Goal: Task Accomplishment & Management: Manage account settings

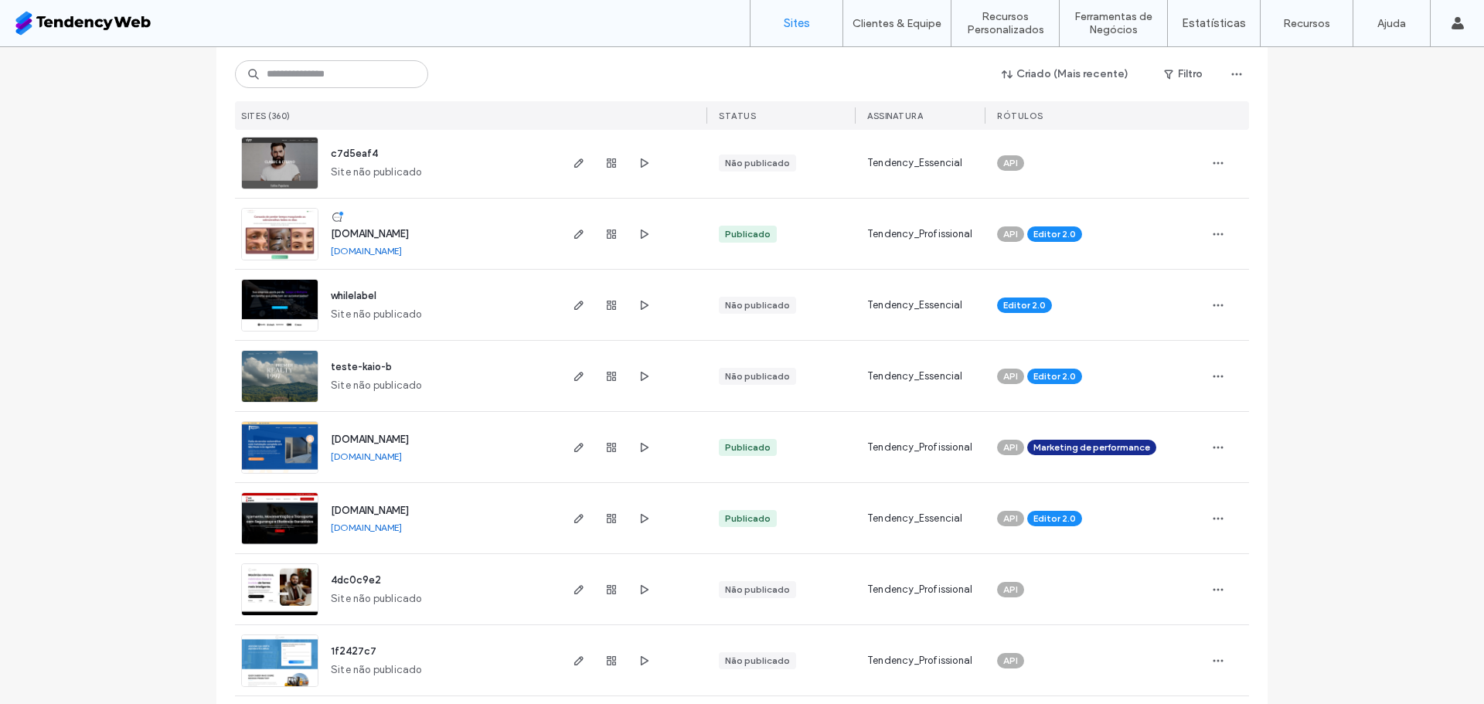
scroll to position [1574, 0]
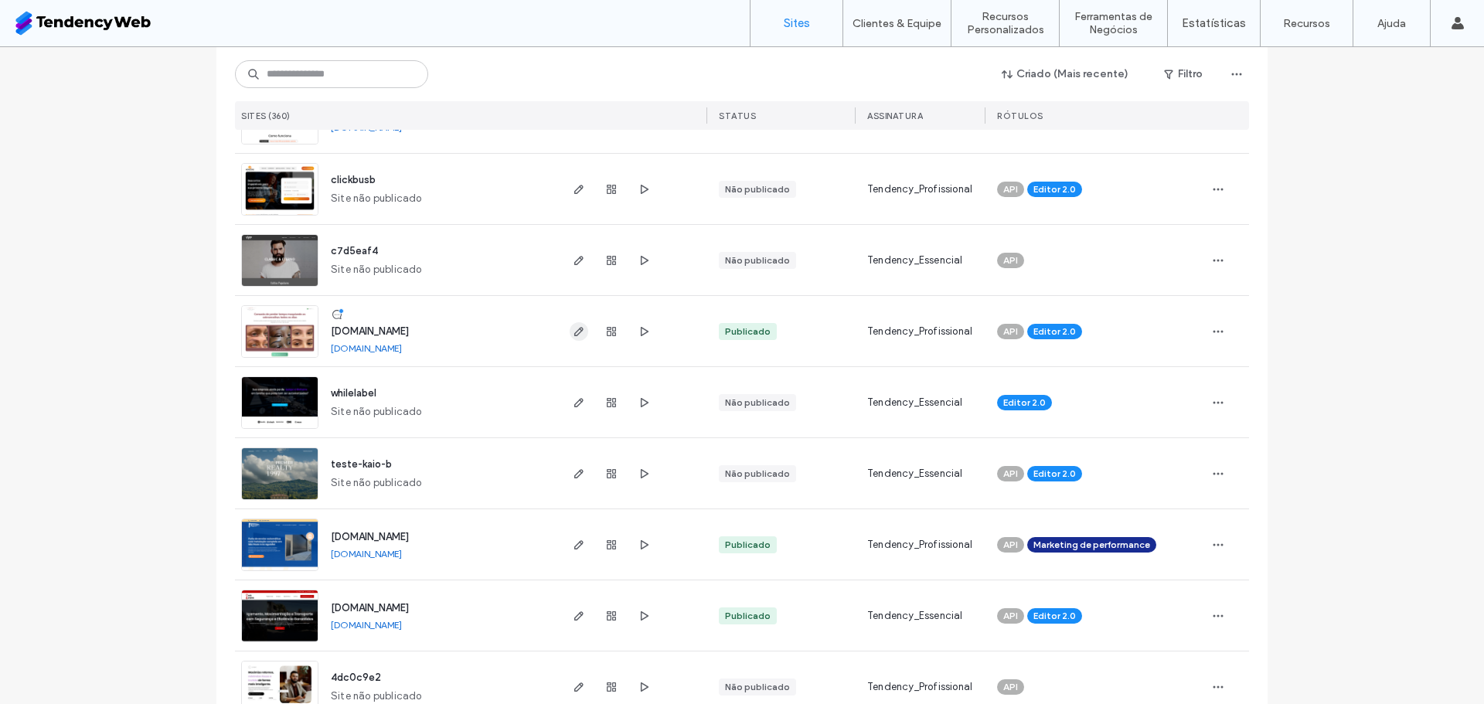
click at [577, 325] on icon "button" at bounding box center [579, 331] width 12 height 12
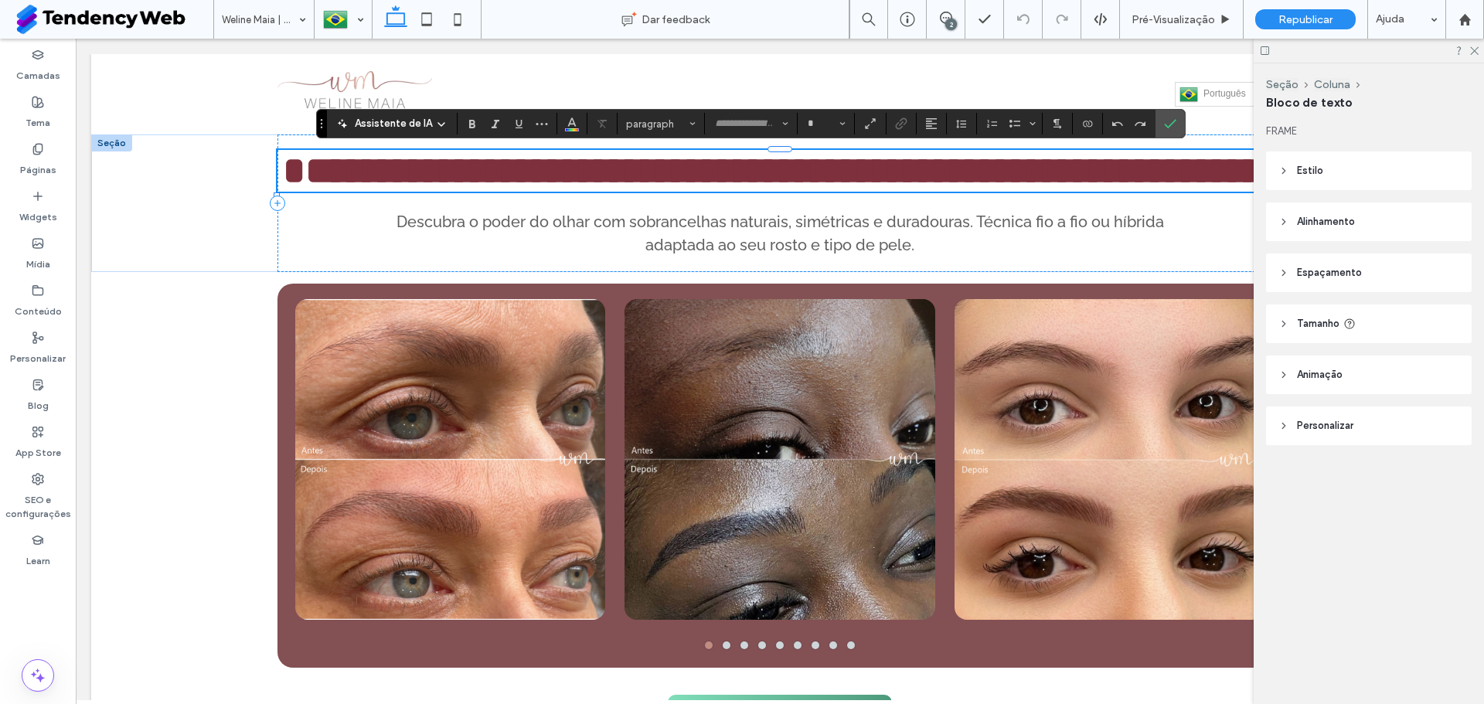
type input "*******"
type input "**"
click at [1173, 121] on use "Confirmar" at bounding box center [1170, 123] width 12 height 9
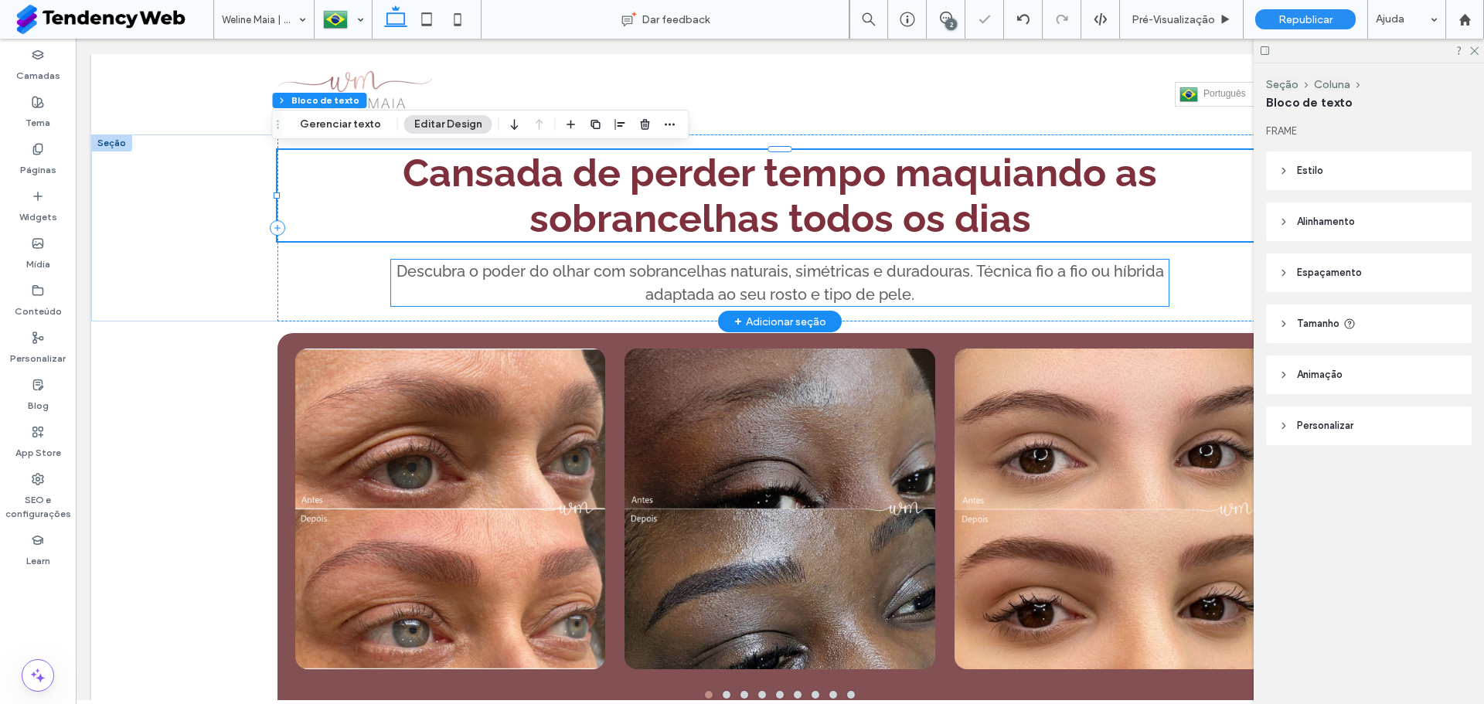
click at [821, 298] on span "Descubra o poder do olhar com sobrancelhas naturais, simétricas e duradouras. T…" at bounding box center [779, 283] width 767 height 42
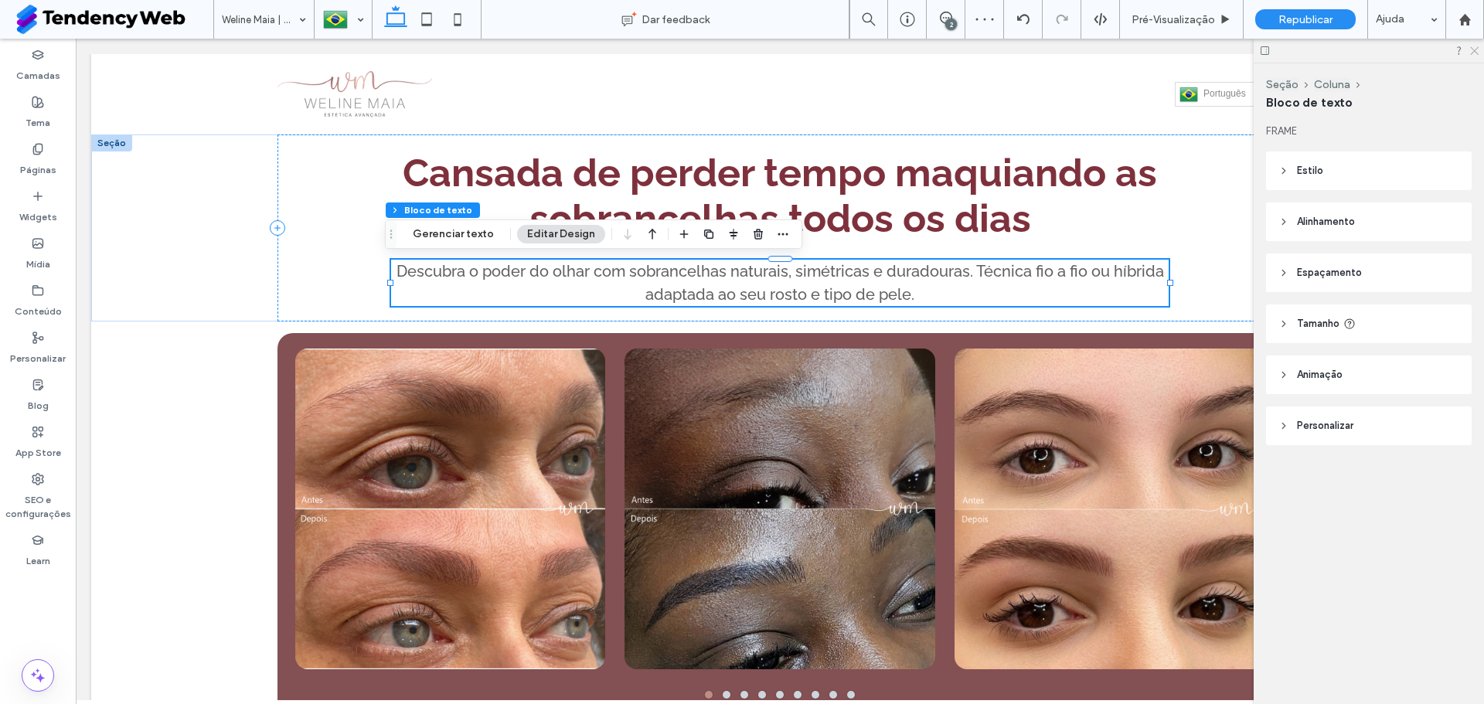
click at [1476, 46] on icon at bounding box center [1473, 50] width 10 height 10
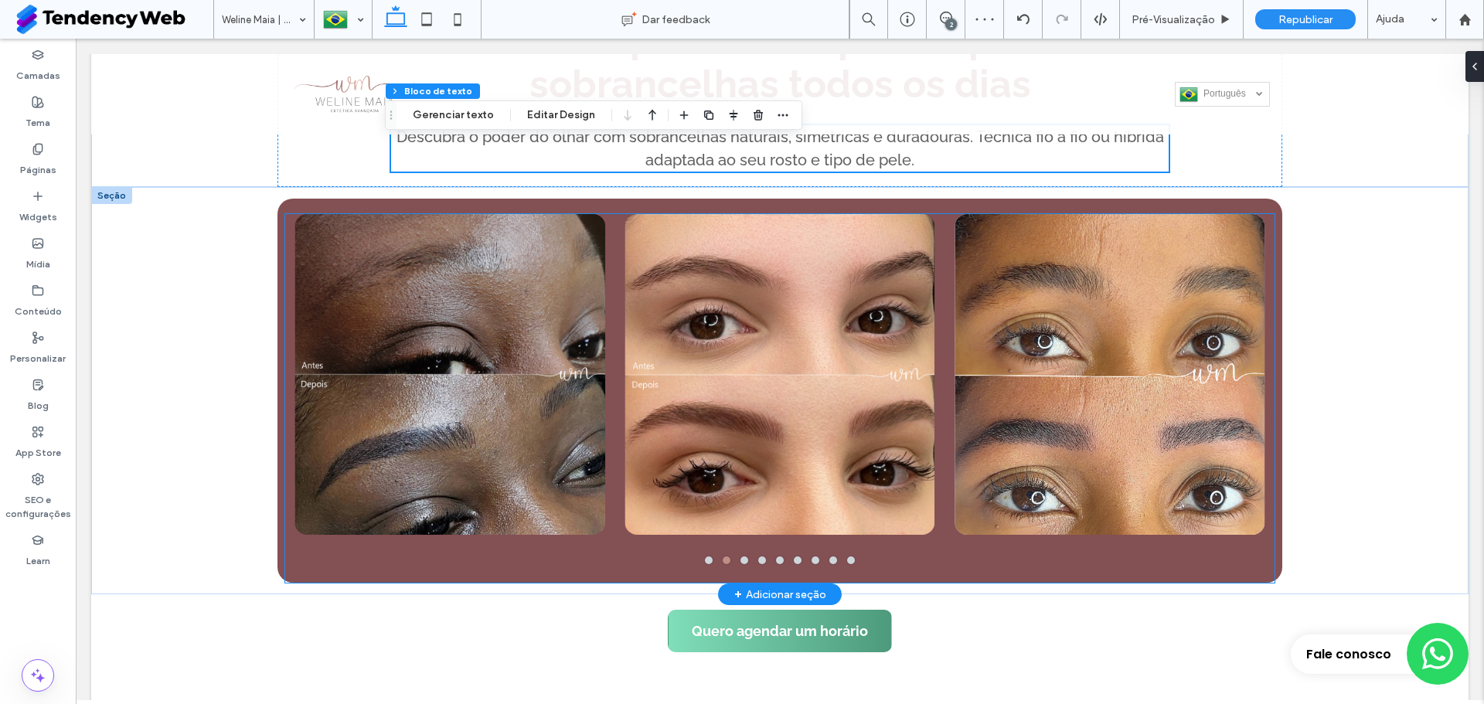
scroll to position [135, 0]
click at [903, 430] on div at bounding box center [779, 373] width 310 height 321
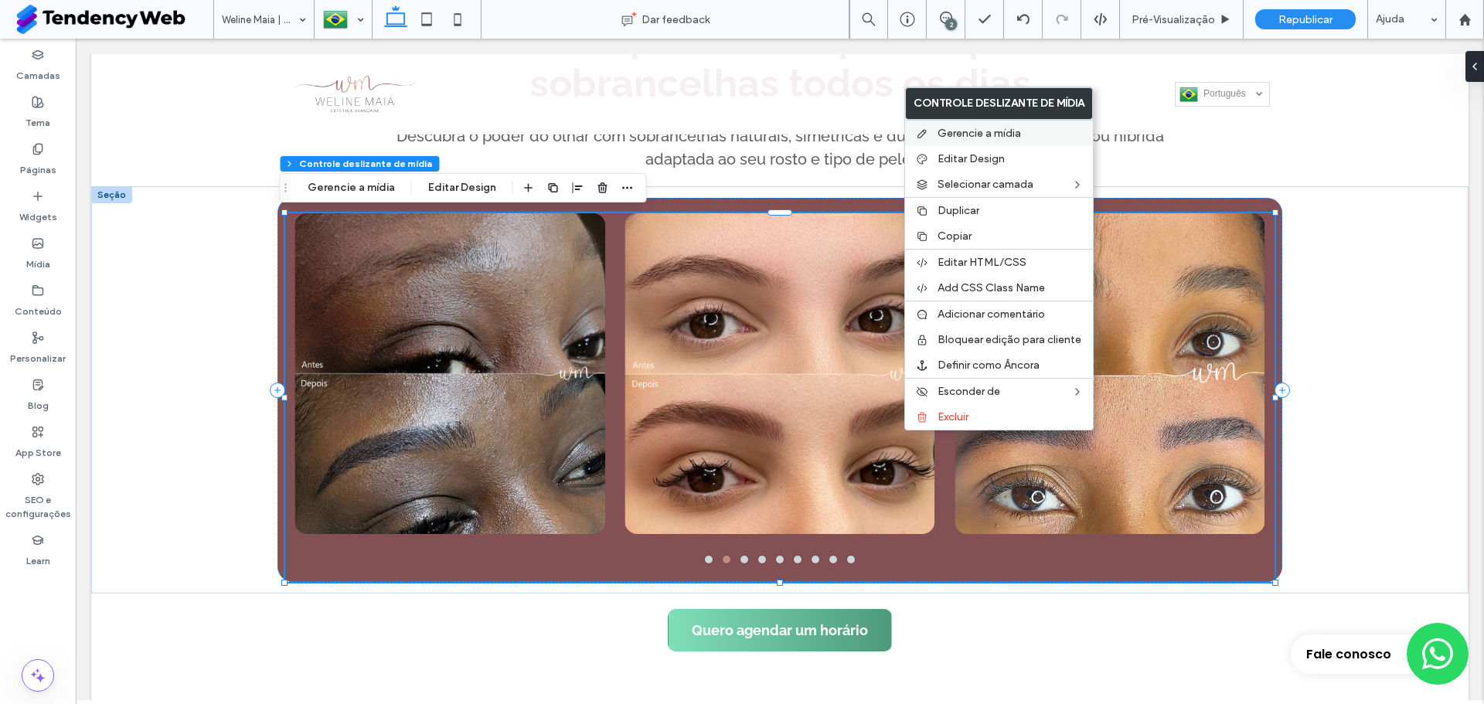
click at [1004, 121] on div "Gerencie a mídia" at bounding box center [999, 133] width 188 height 26
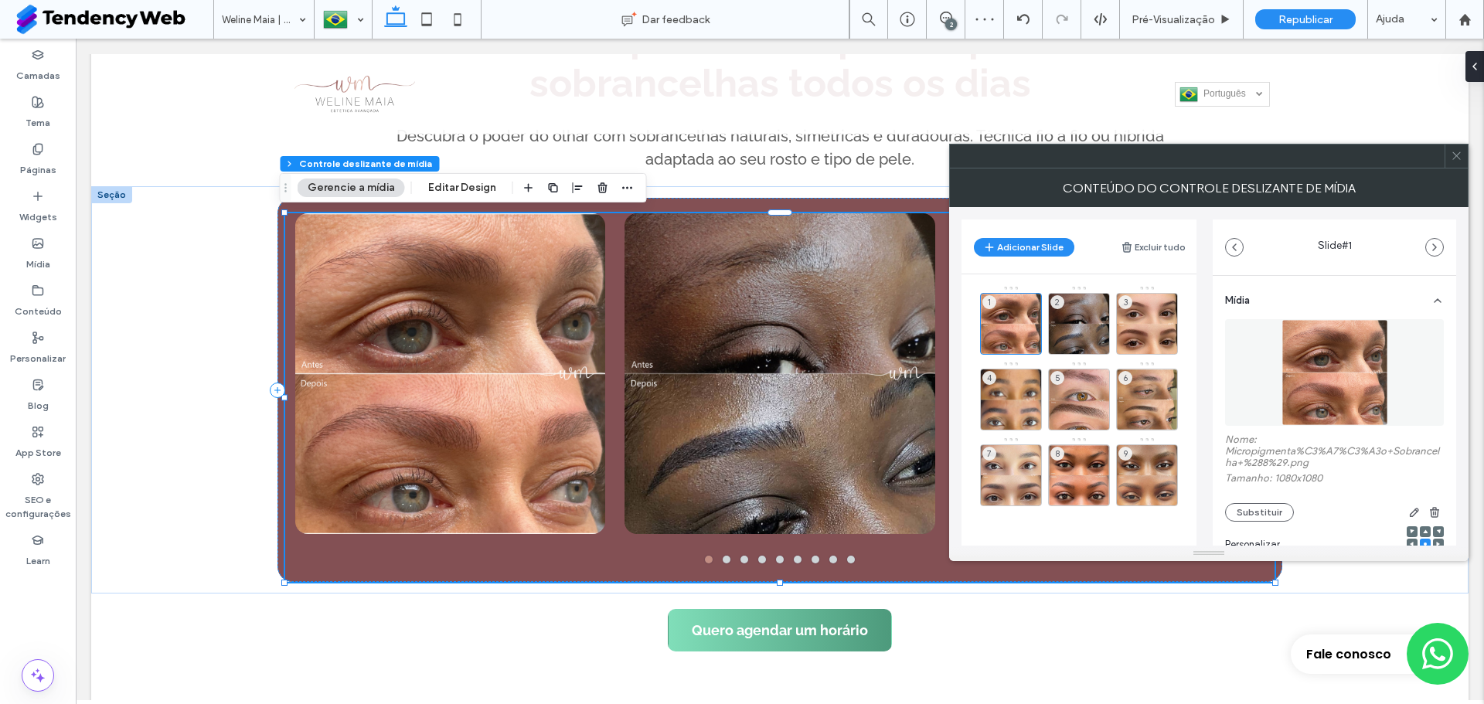
click at [1457, 162] on span at bounding box center [1456, 156] width 12 height 23
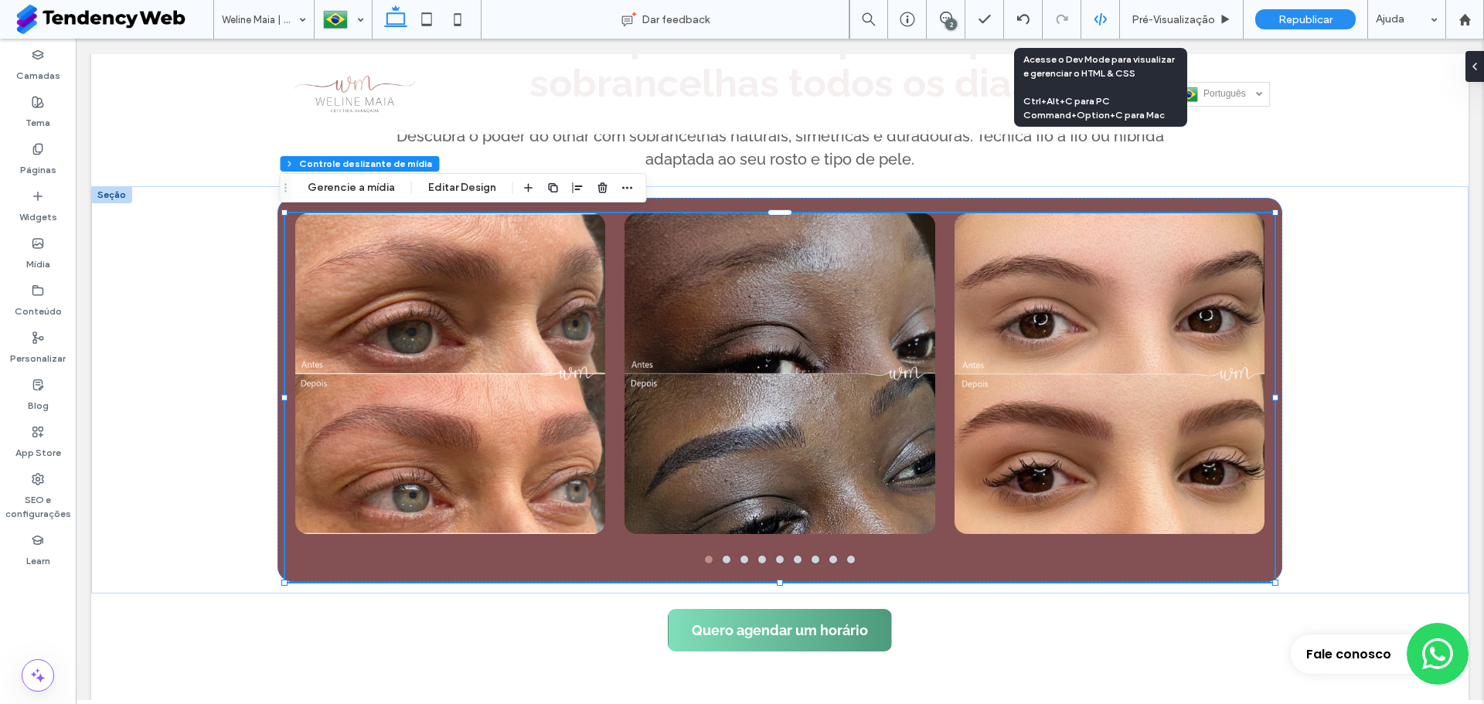
click at [1106, 17] on icon at bounding box center [1100, 19] width 14 height 14
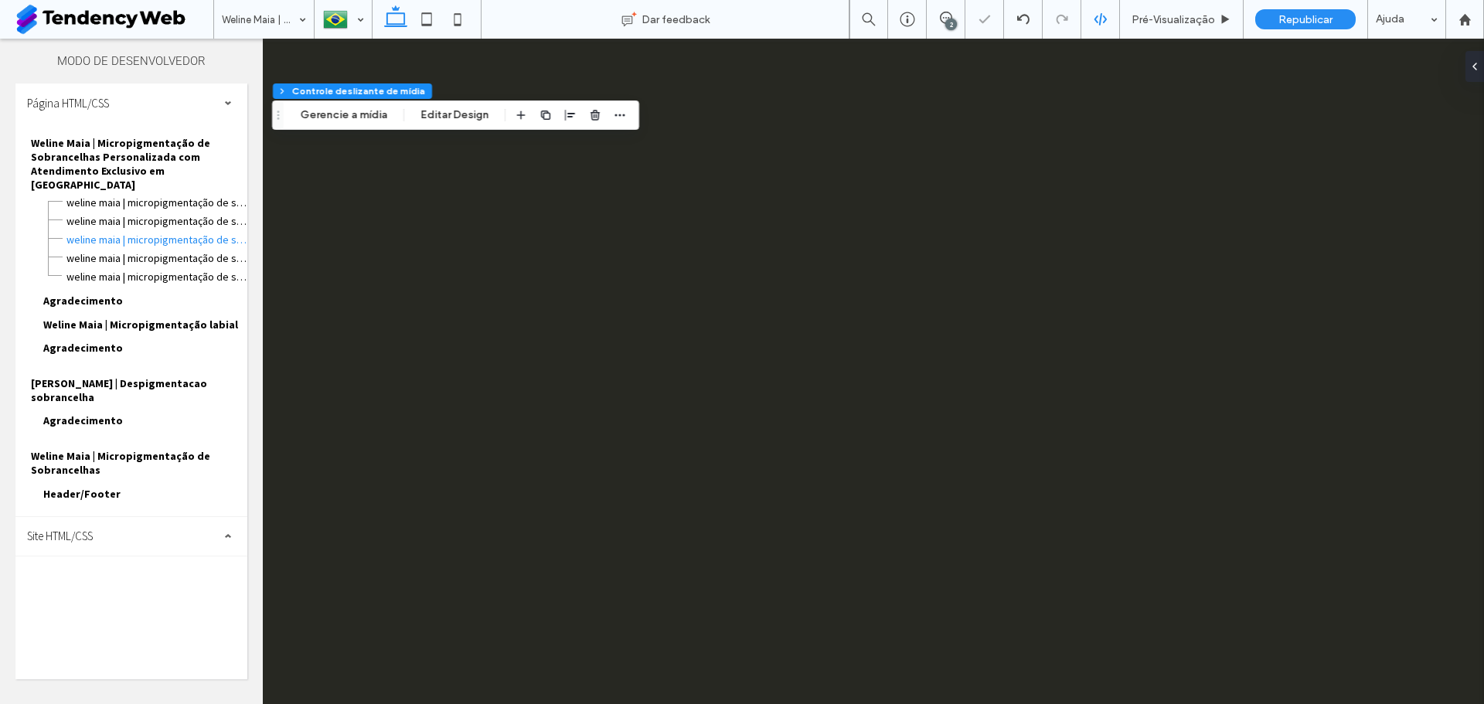
scroll to position [0, 0]
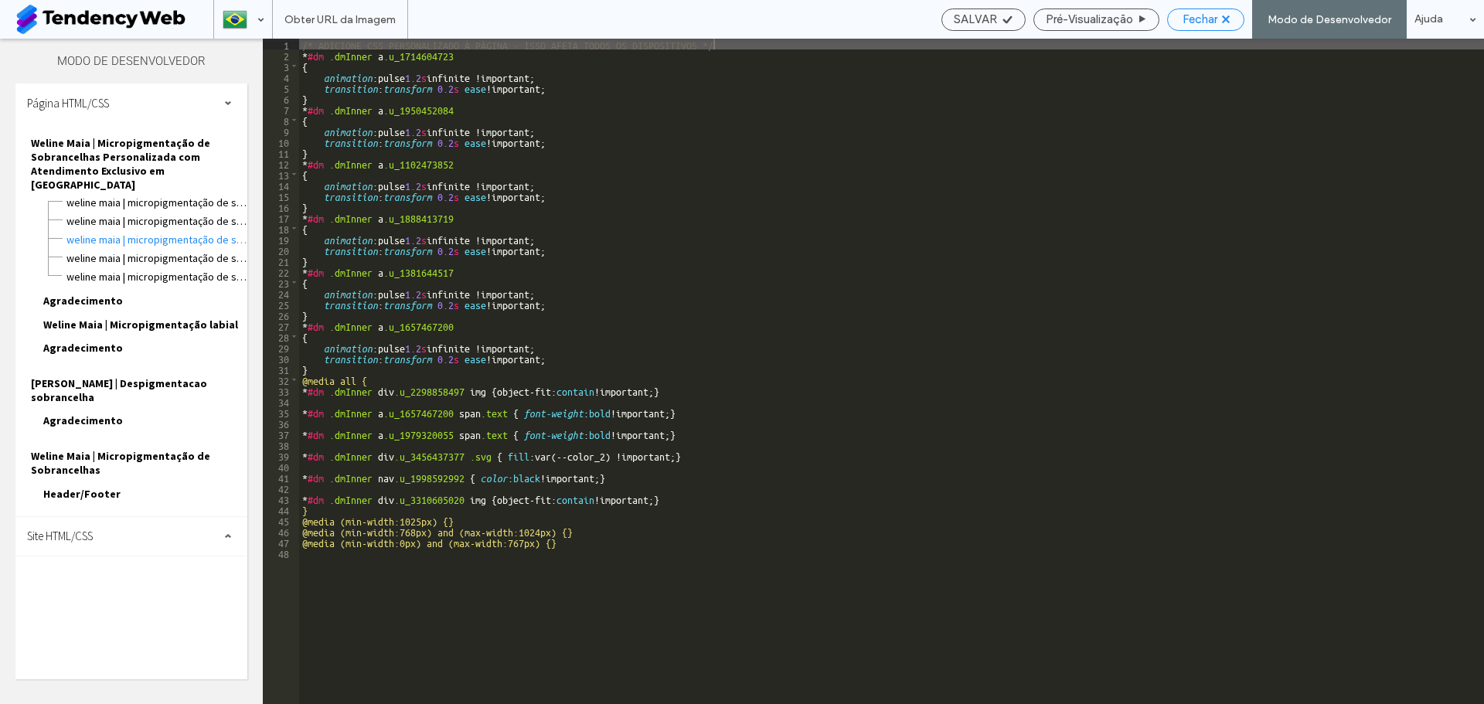
click at [1223, 18] on div "Fechar" at bounding box center [1206, 19] width 76 height 14
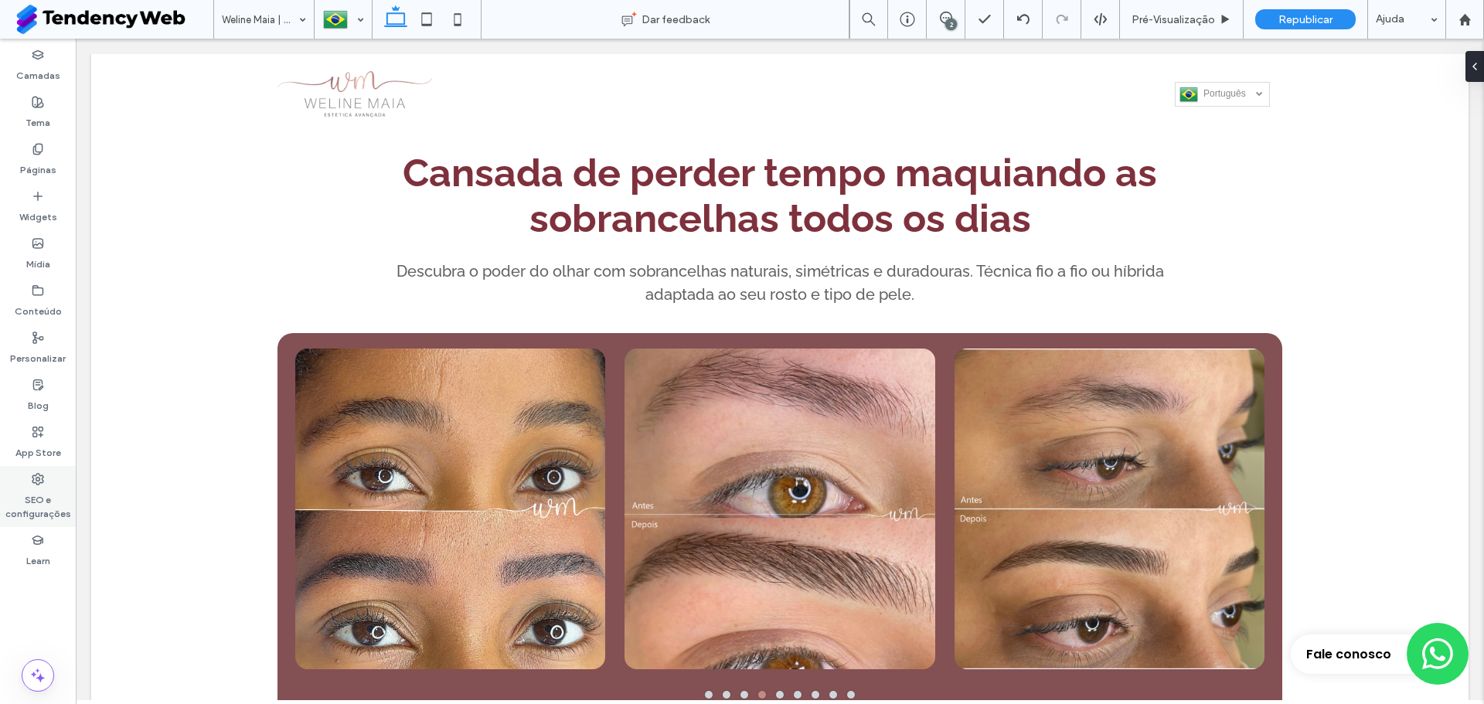
click at [32, 495] on label "SEO e configurações" at bounding box center [38, 503] width 76 height 36
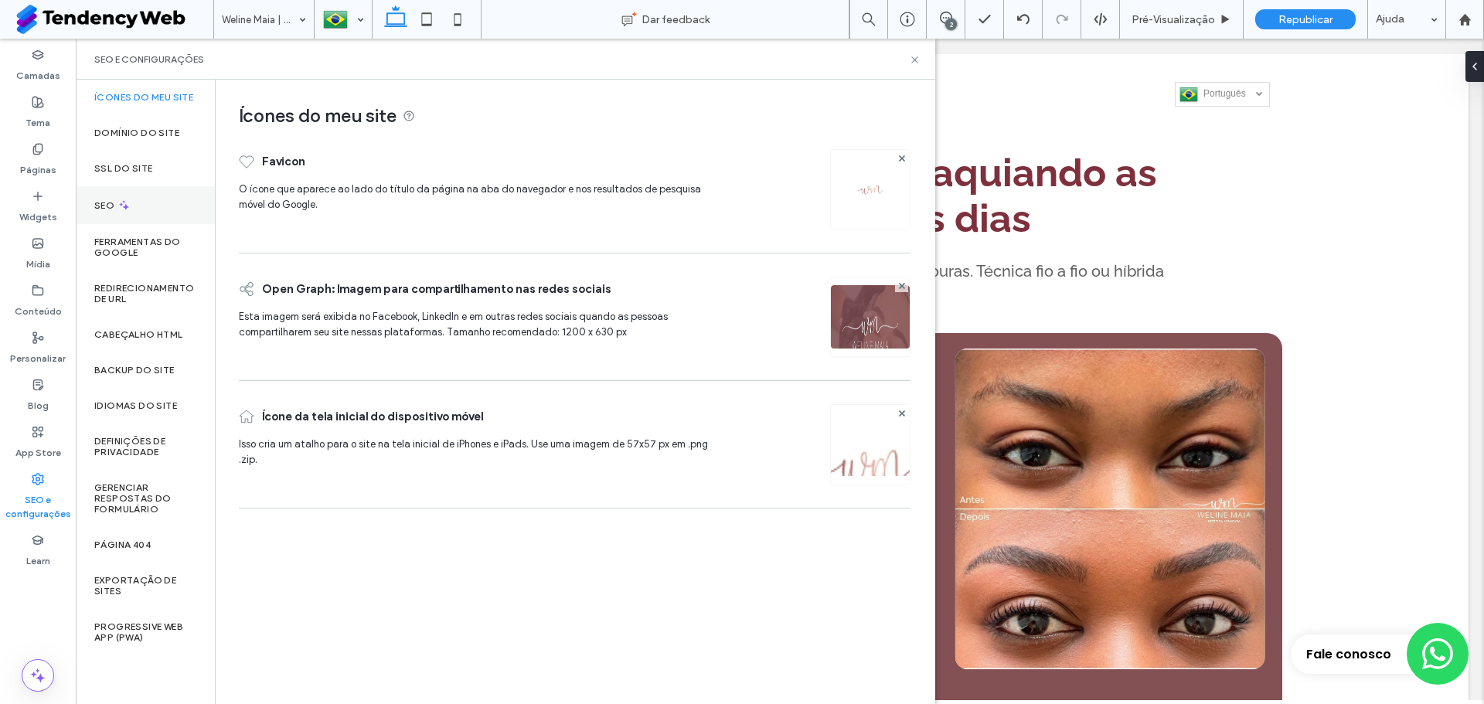
click at [143, 203] on div "SEO" at bounding box center [145, 205] width 139 height 38
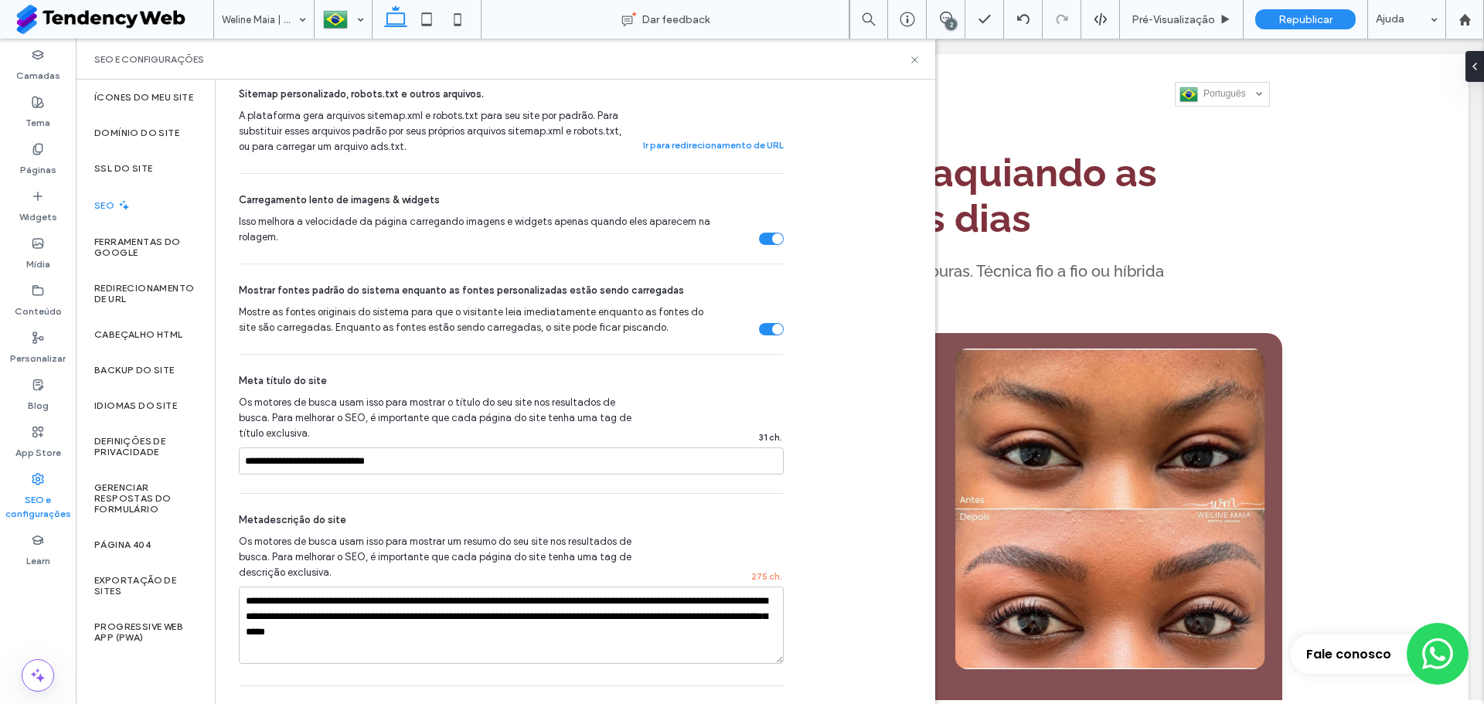
scroll to position [762, 0]
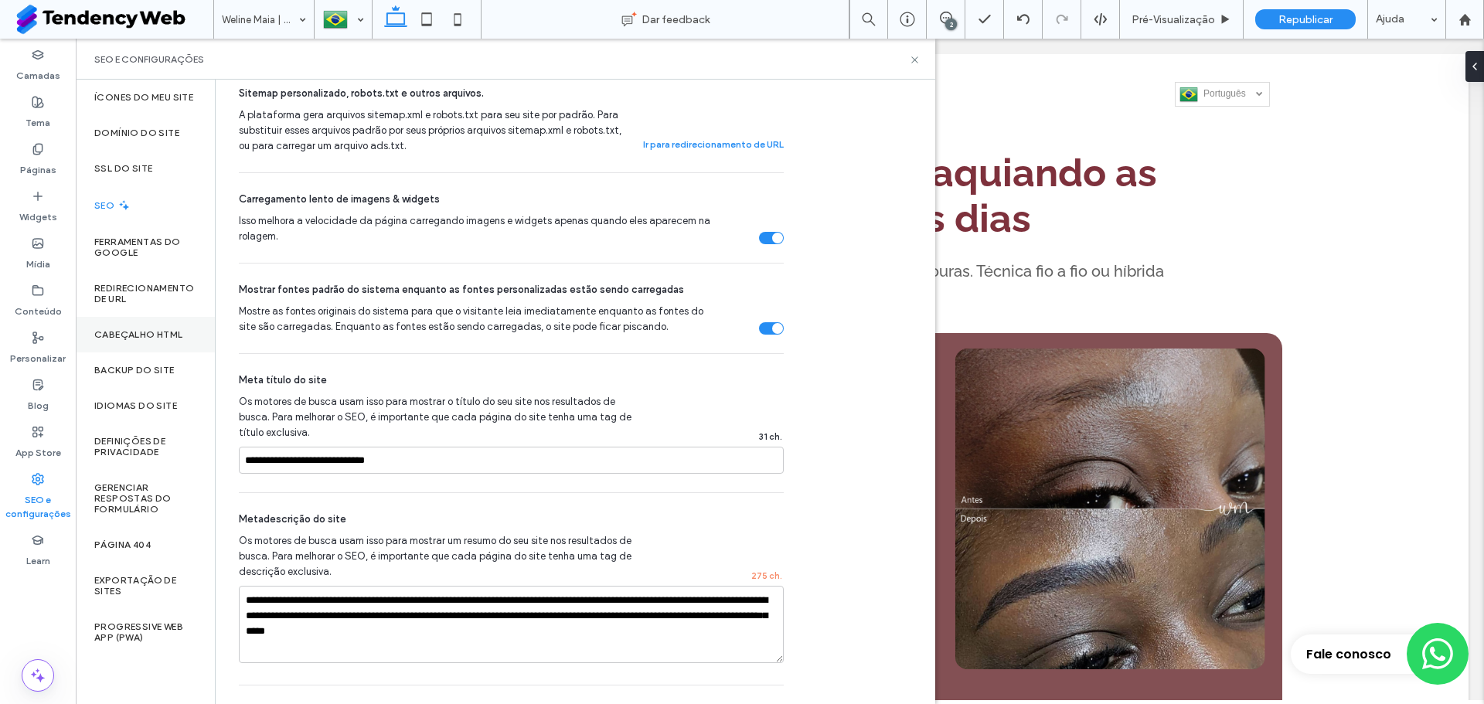
click at [147, 330] on label "Cabeçalho HTML" at bounding box center [138, 334] width 89 height 11
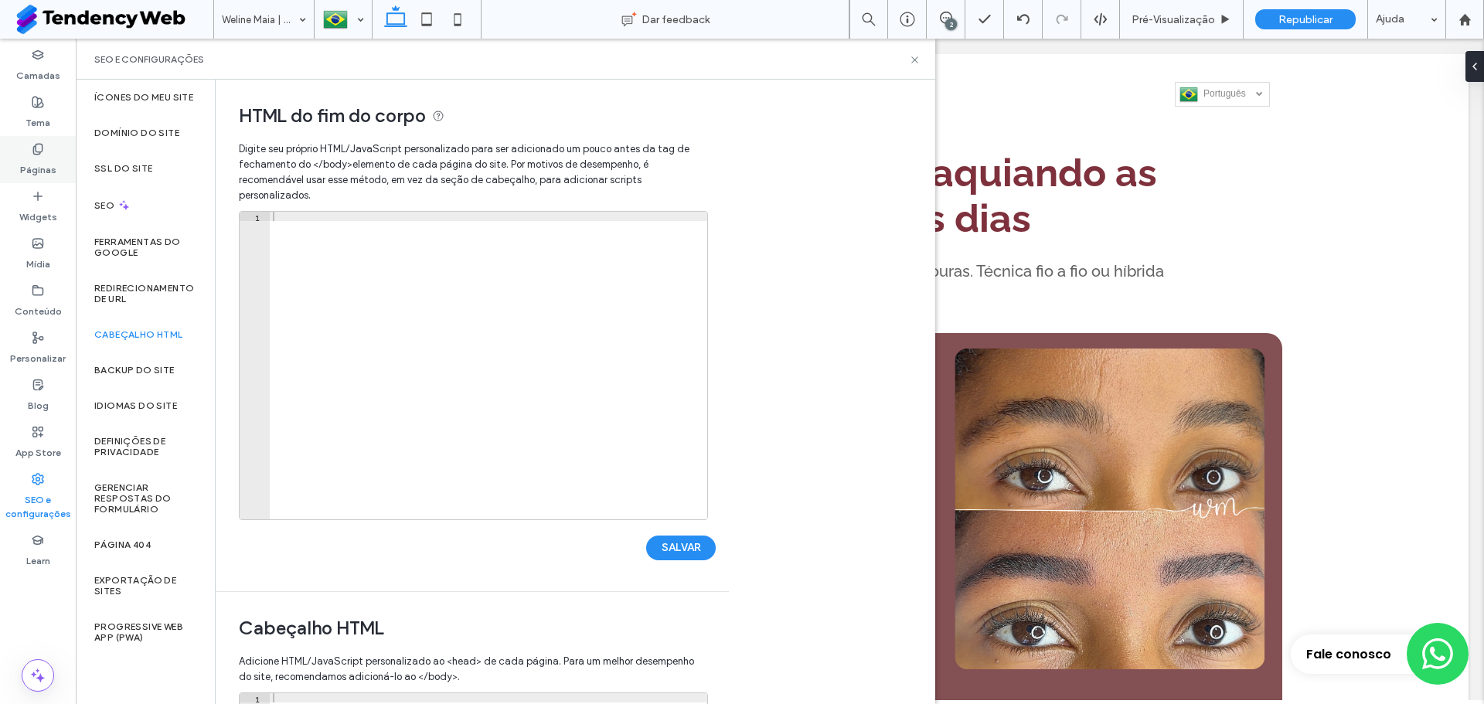
click at [53, 169] on label "Páginas" at bounding box center [38, 166] width 36 height 22
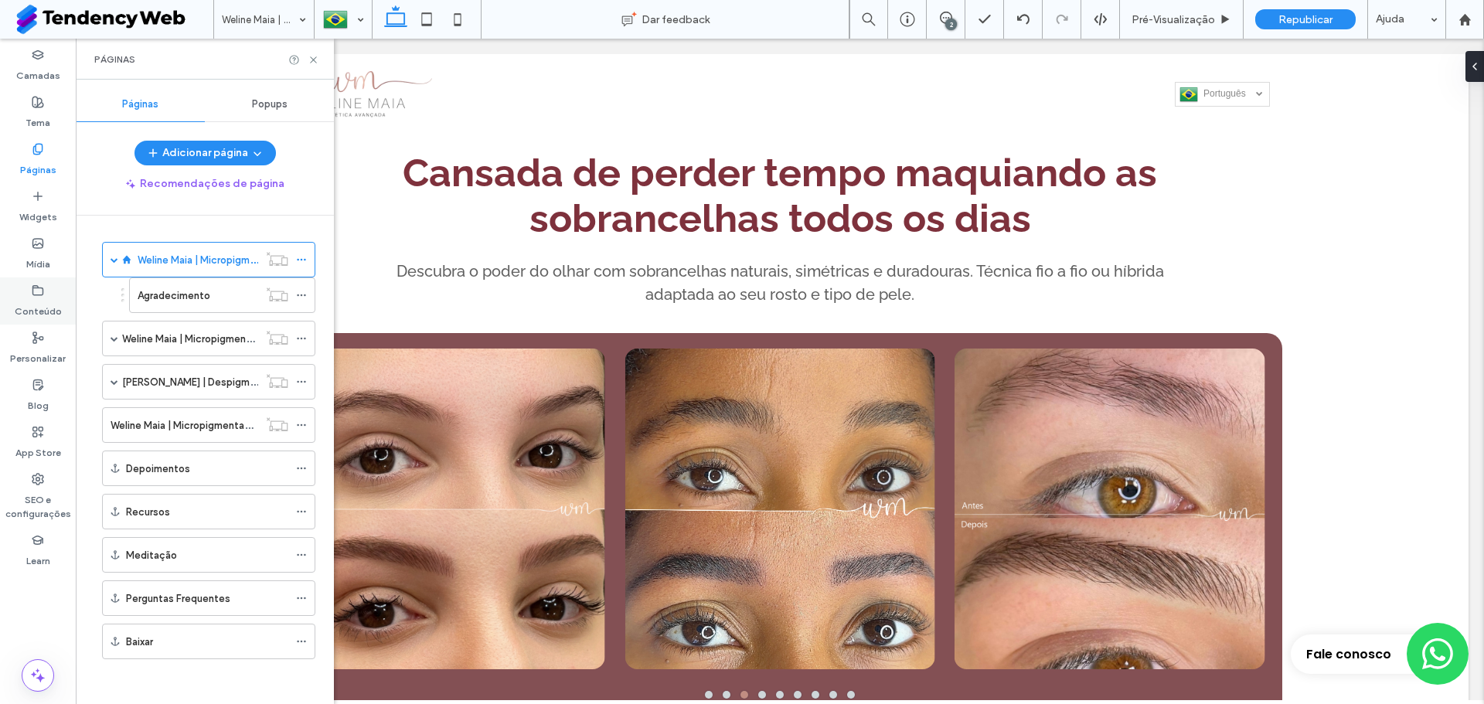
click at [46, 298] on label "Conteúdo" at bounding box center [38, 308] width 47 height 22
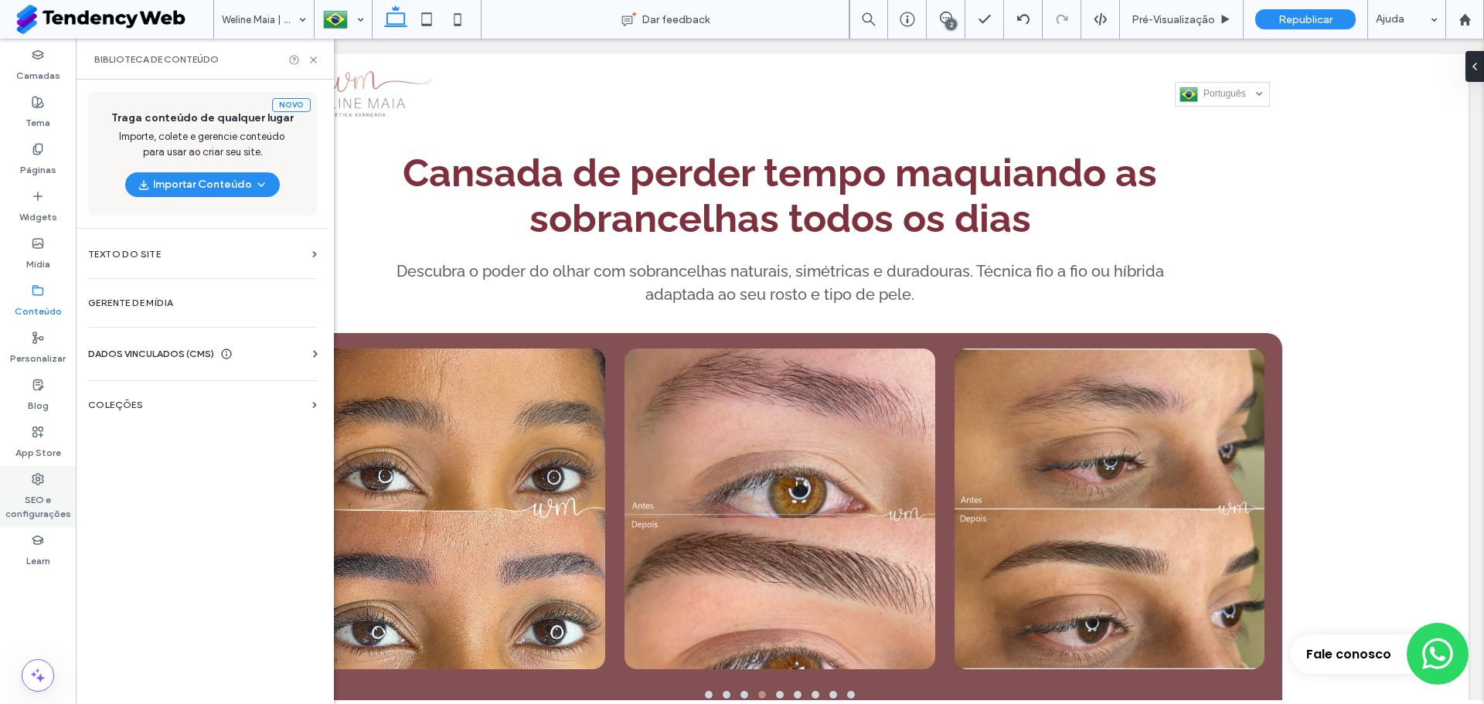
click at [60, 523] on div "SEO e configurações" at bounding box center [38, 496] width 76 height 61
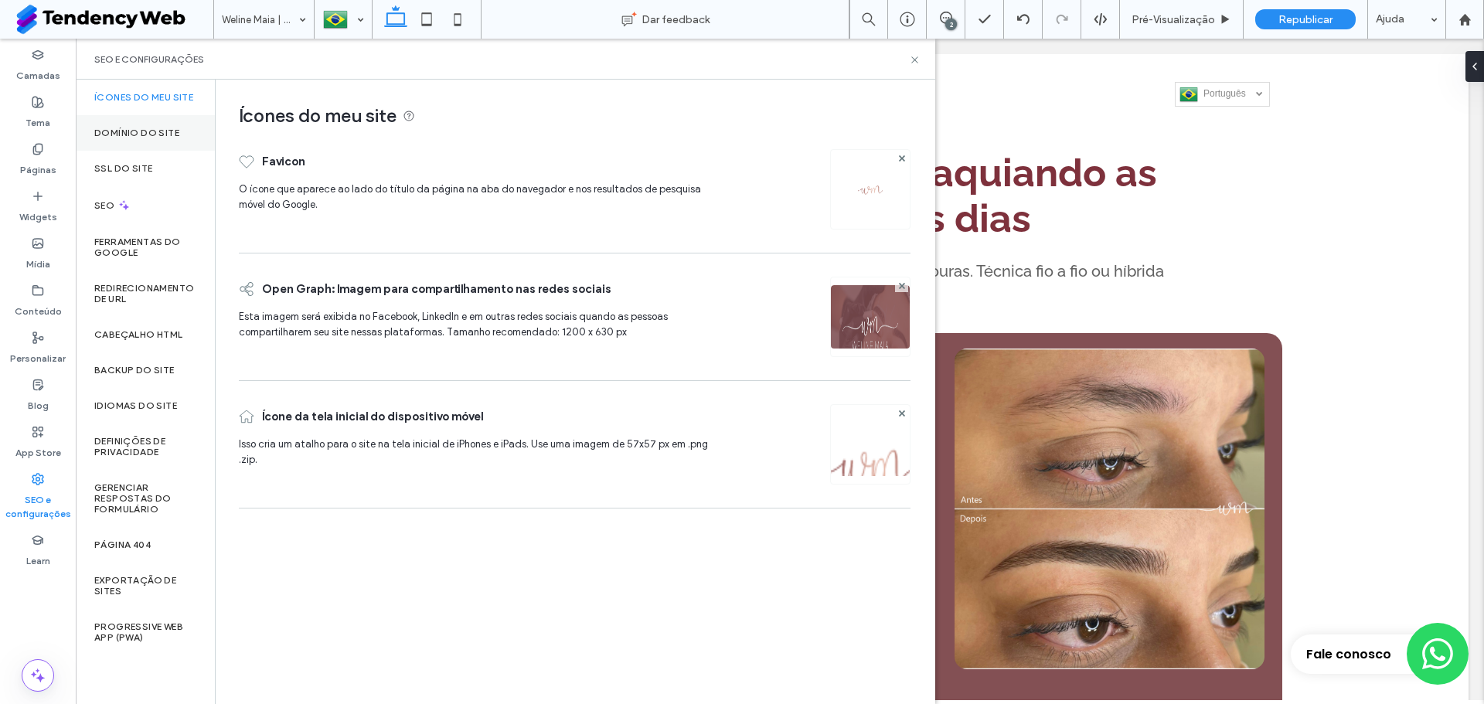
click at [144, 131] on label "Domínio do site" at bounding box center [136, 133] width 85 height 11
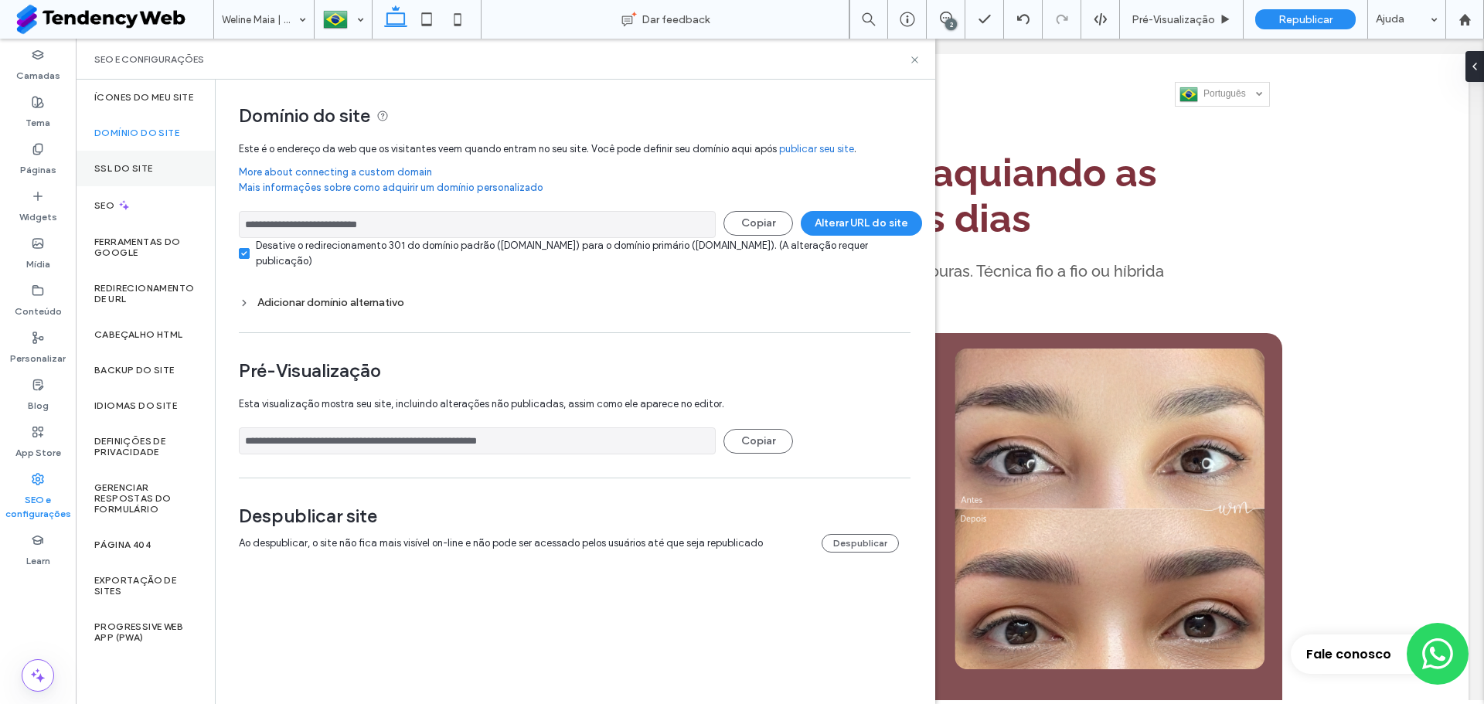
click at [139, 175] on div "SSL do site" at bounding box center [145, 169] width 139 height 36
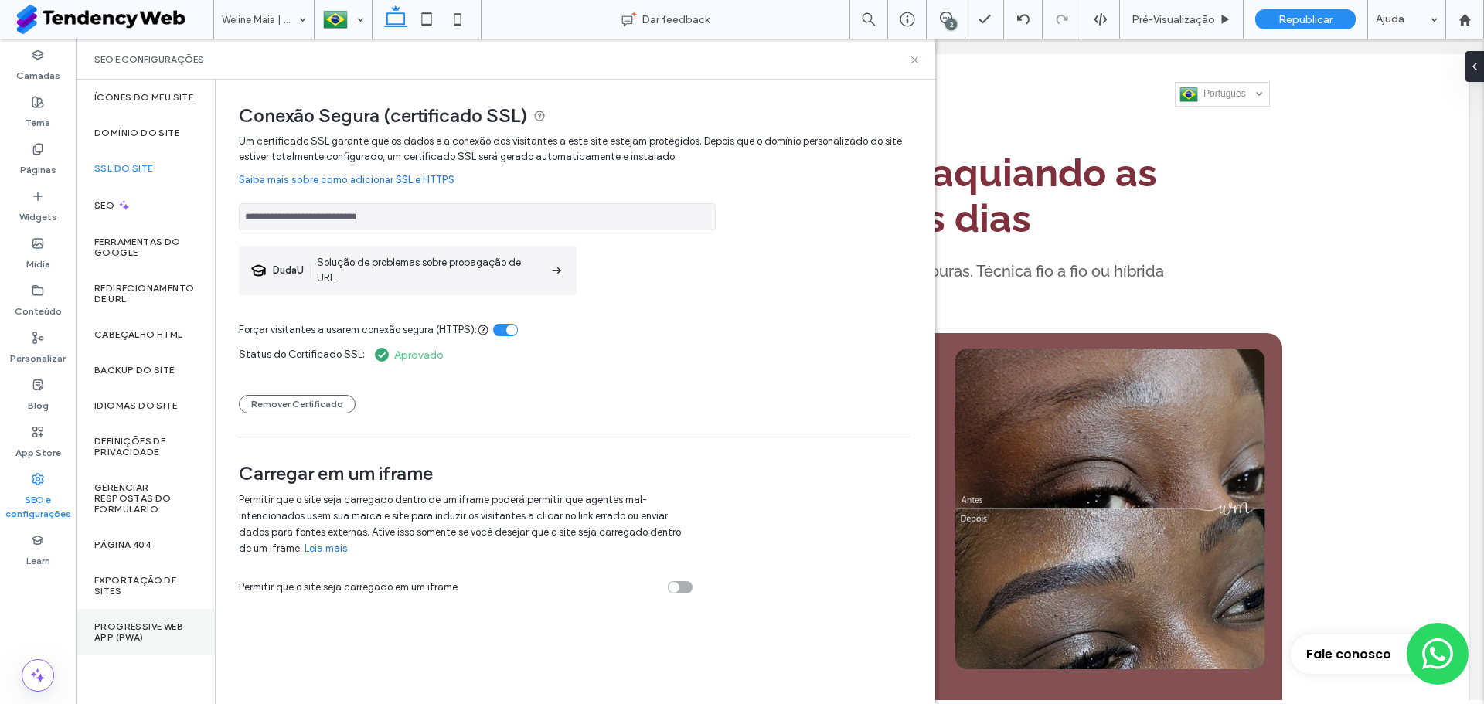
drag, startPoint x: 145, startPoint y: 641, endPoint x: 86, endPoint y: 638, distance: 58.8
click at [86, 638] on div "Progressive Web App (PWA)" at bounding box center [145, 632] width 139 height 46
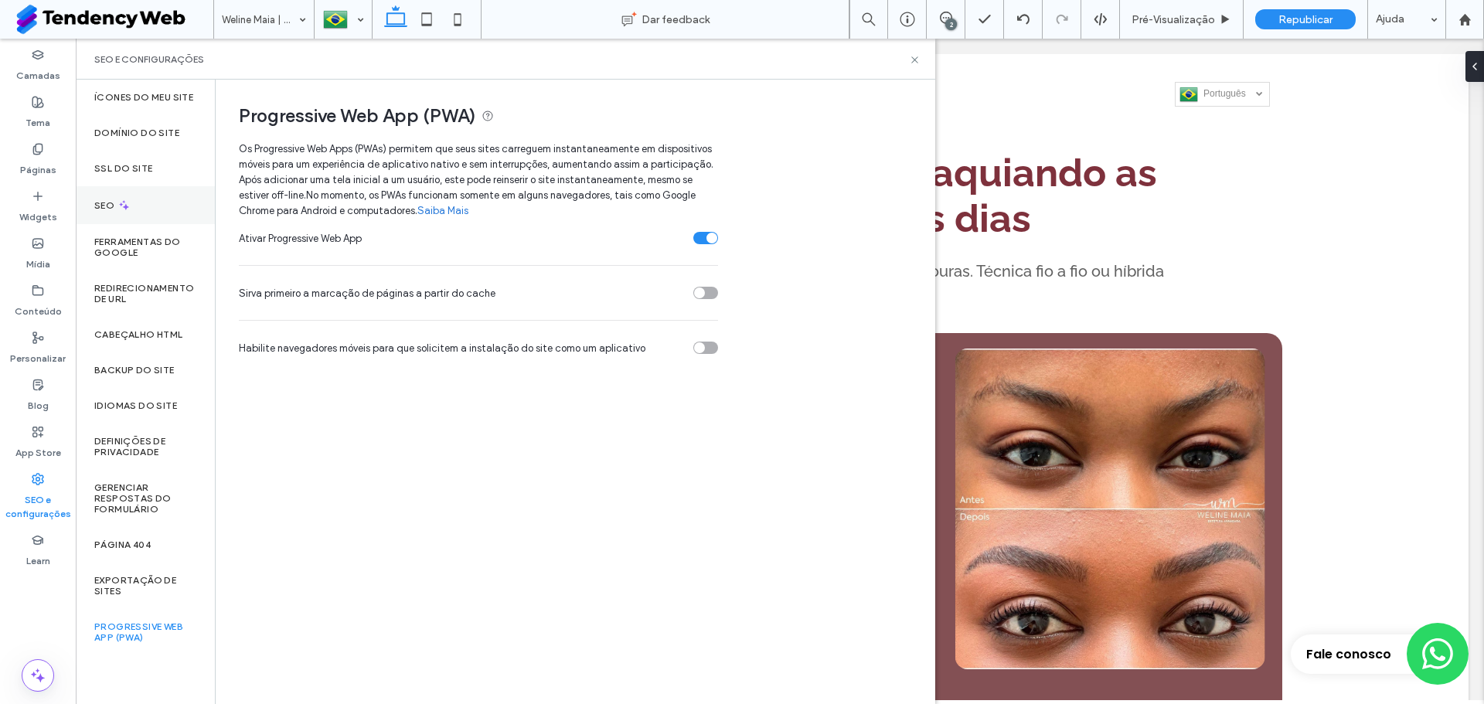
click at [145, 199] on div "SEO" at bounding box center [145, 205] width 139 height 38
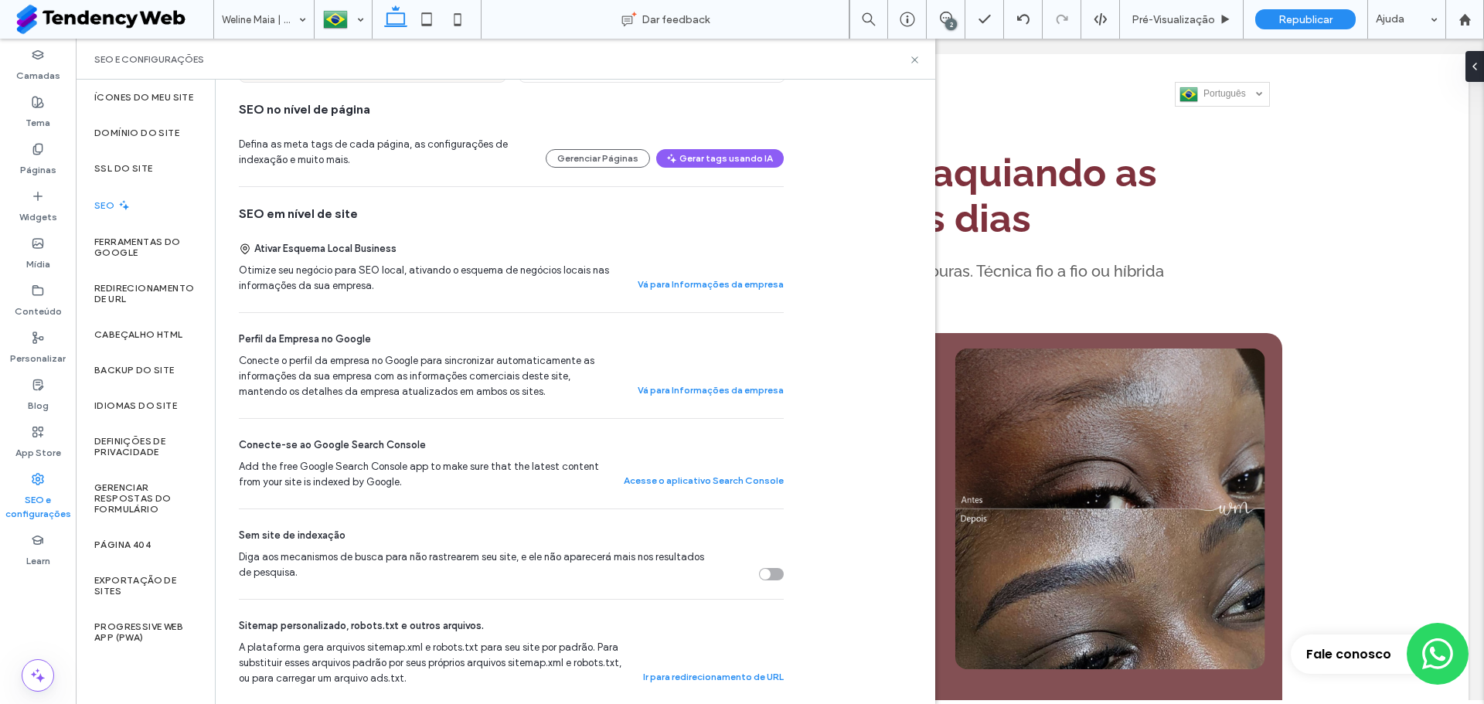
scroll to position [232, 0]
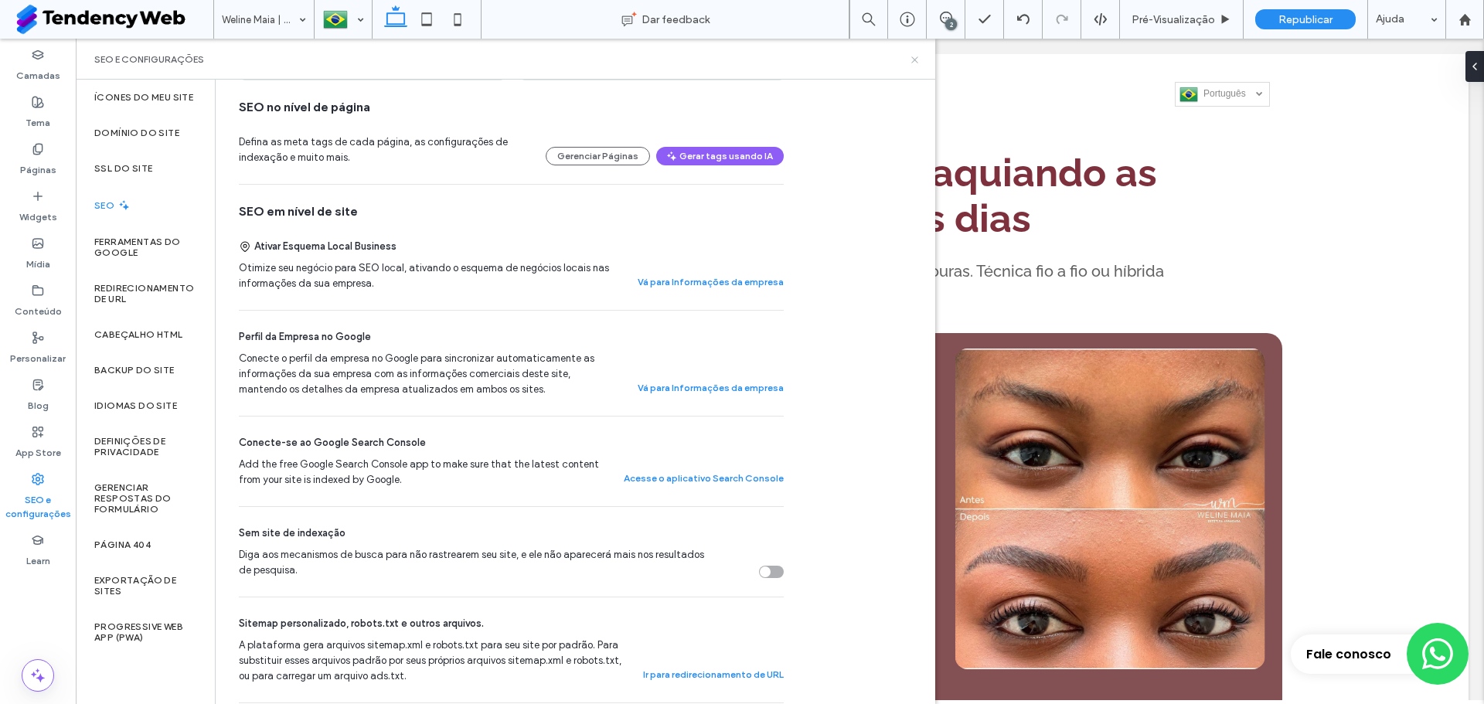
click at [913, 54] on icon at bounding box center [915, 60] width 12 height 12
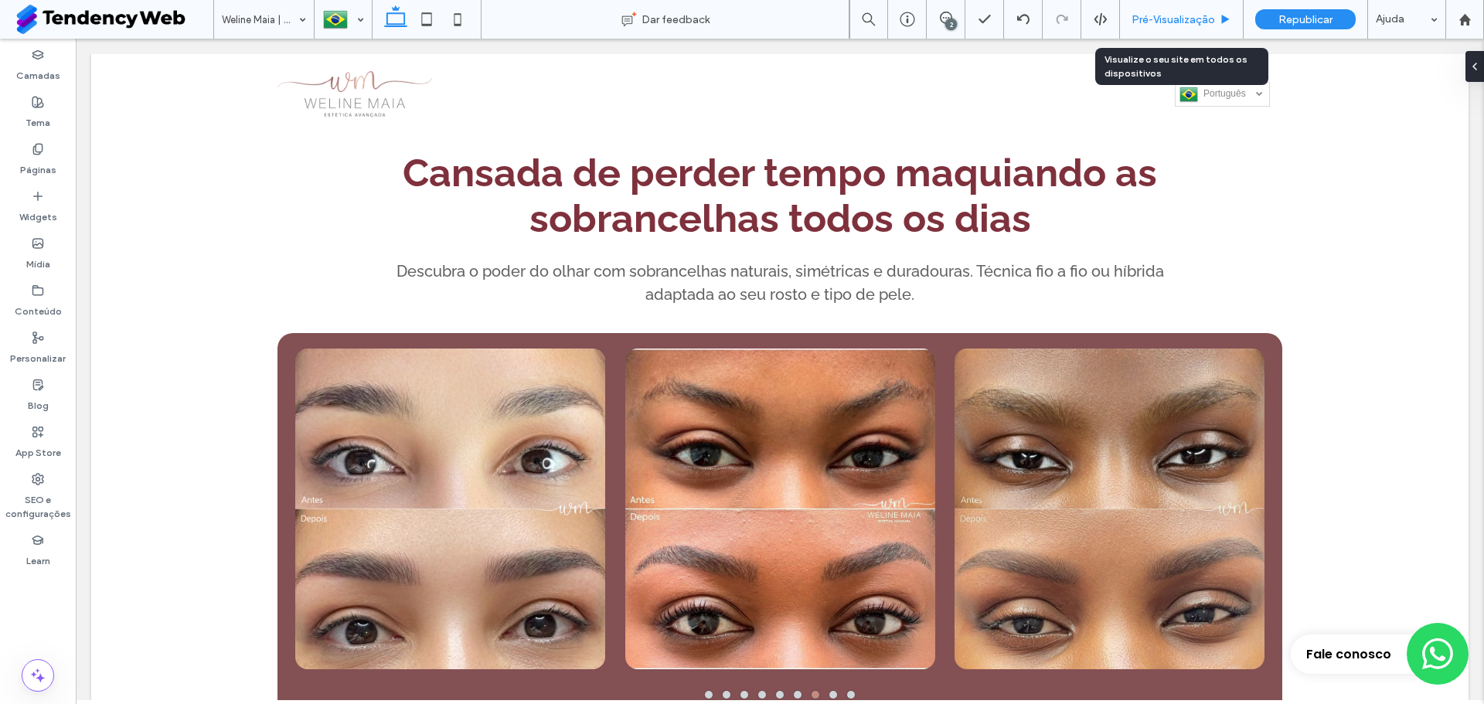
click at [1195, 11] on div "Pré-Visualizaçāo" at bounding box center [1182, 19] width 124 height 39
click at [1182, 31] on div "Pré-Visualizaçāo" at bounding box center [1182, 19] width 124 height 39
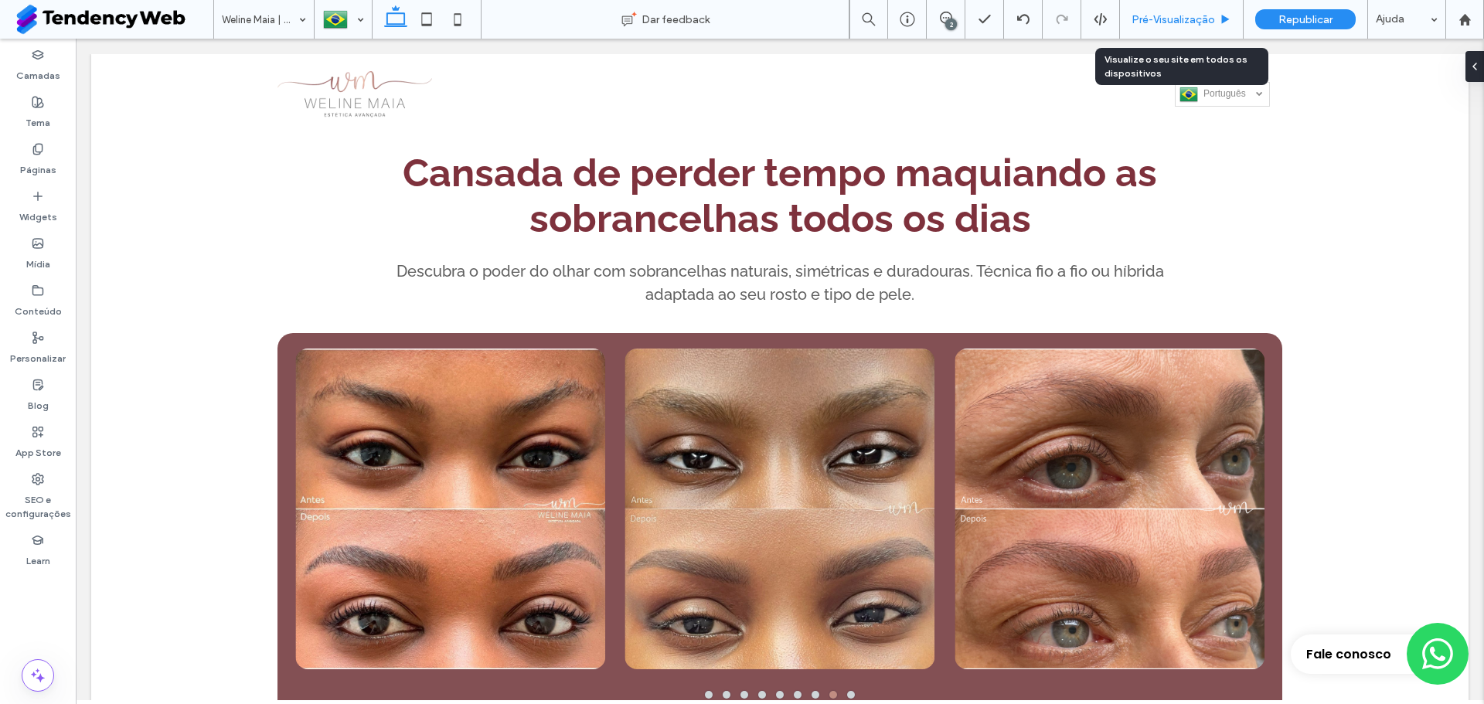
click at [1168, 28] on div "Pré-Visualizaçāo" at bounding box center [1182, 19] width 124 height 39
click at [1148, 22] on span "Pré-Visualizaçāo" at bounding box center [1172, 19] width 83 height 13
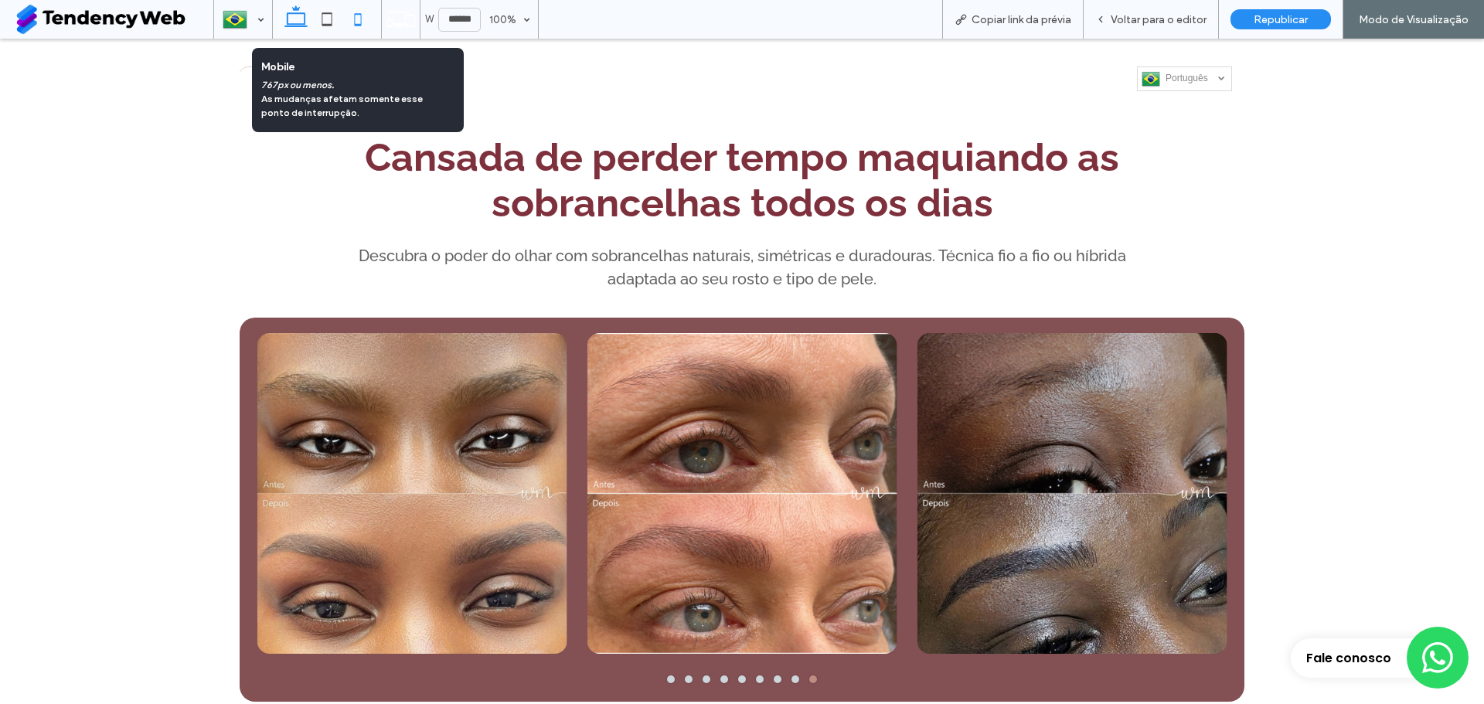
click at [362, 19] on icon at bounding box center [357, 19] width 31 height 31
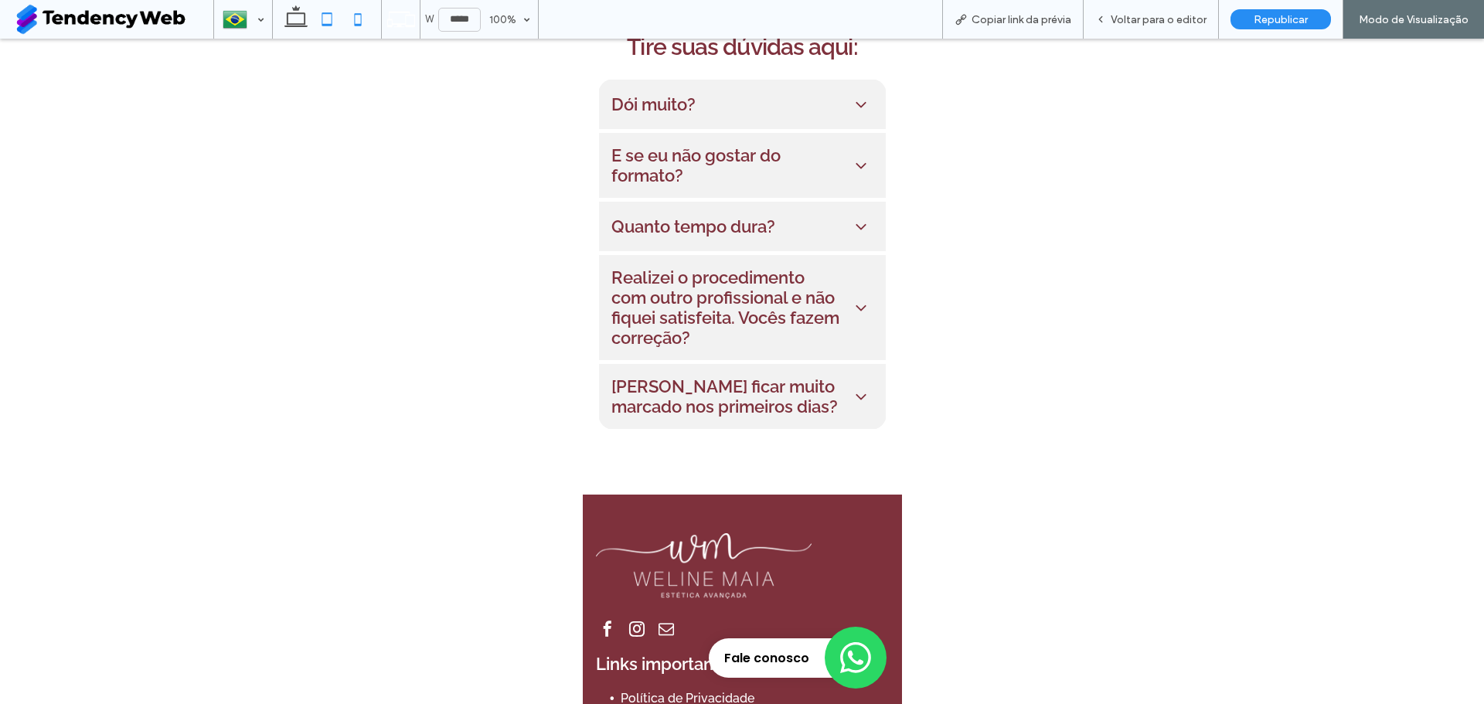
click at [323, 28] on icon at bounding box center [326, 19] width 31 height 31
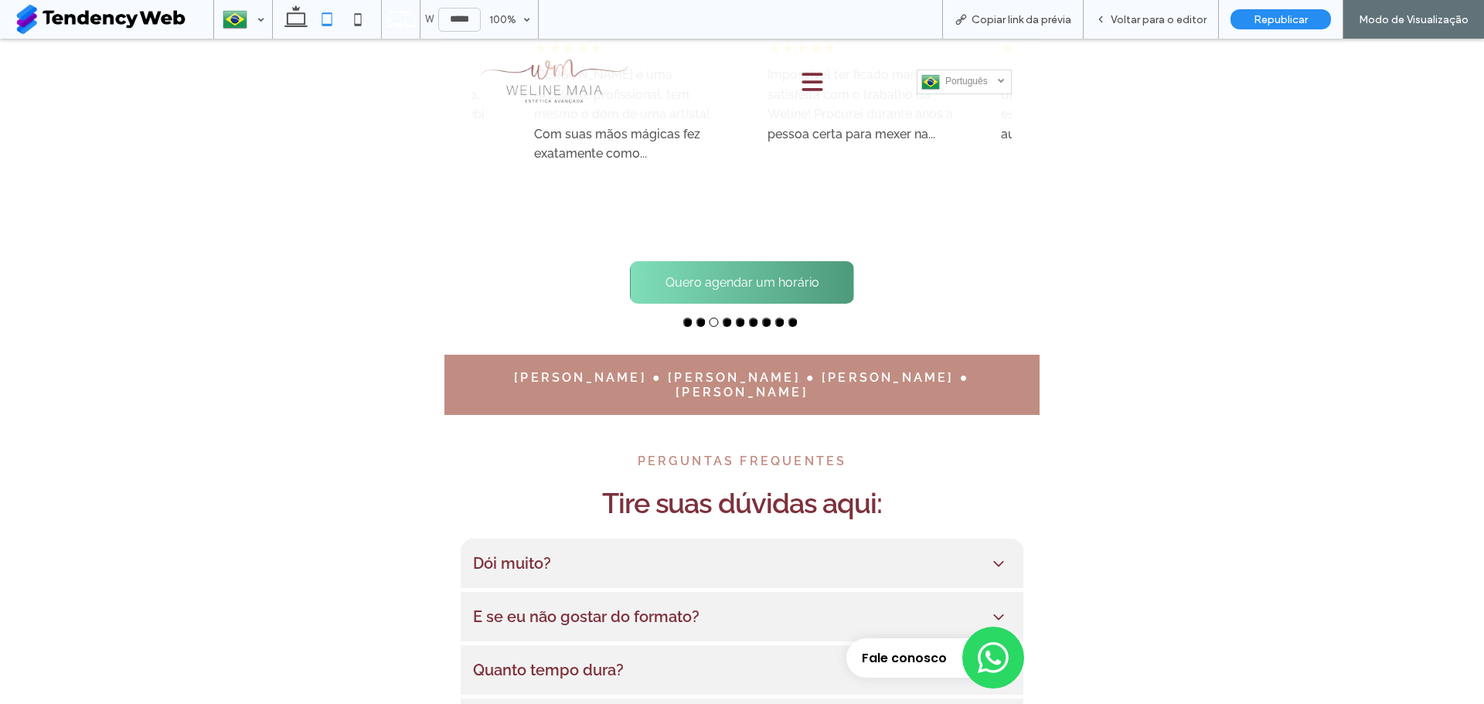
scroll to position [3001, 0]
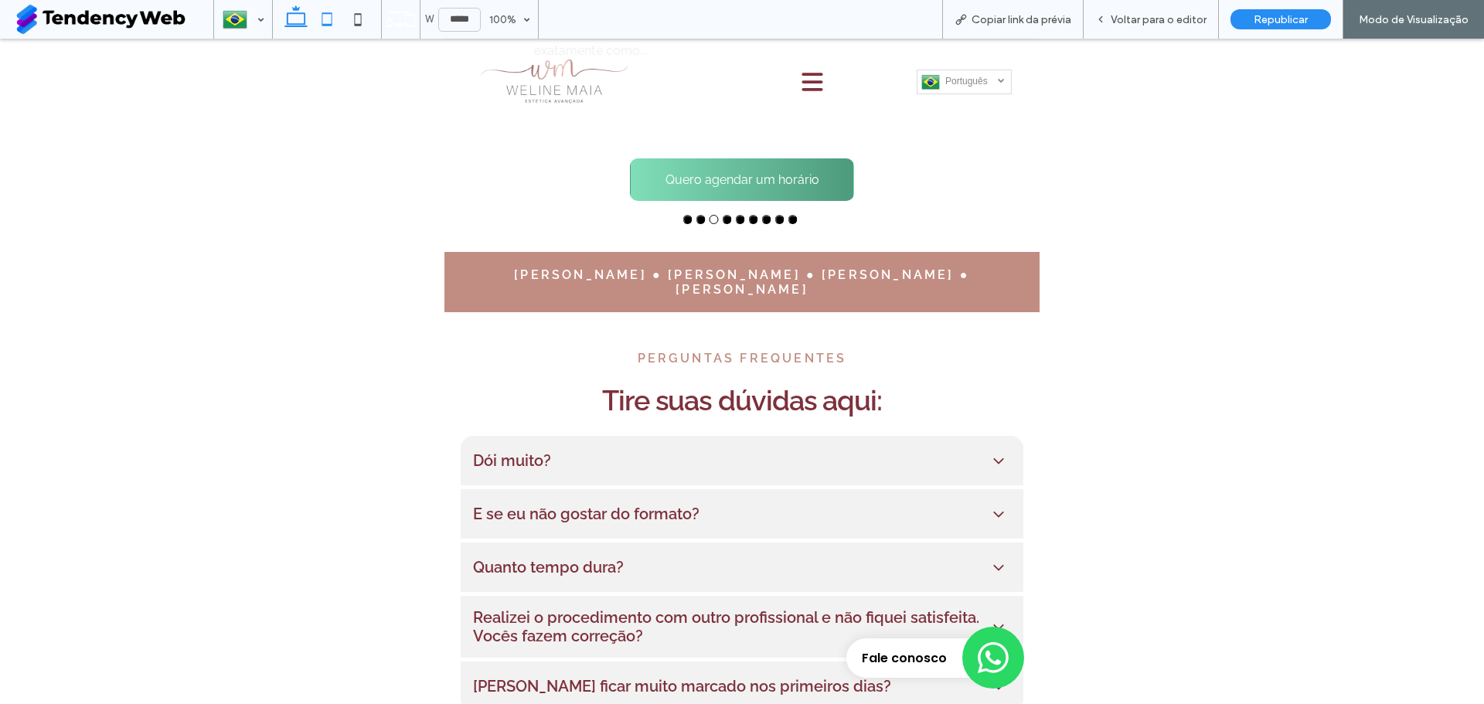
click at [301, 18] on icon at bounding box center [296, 19] width 31 height 31
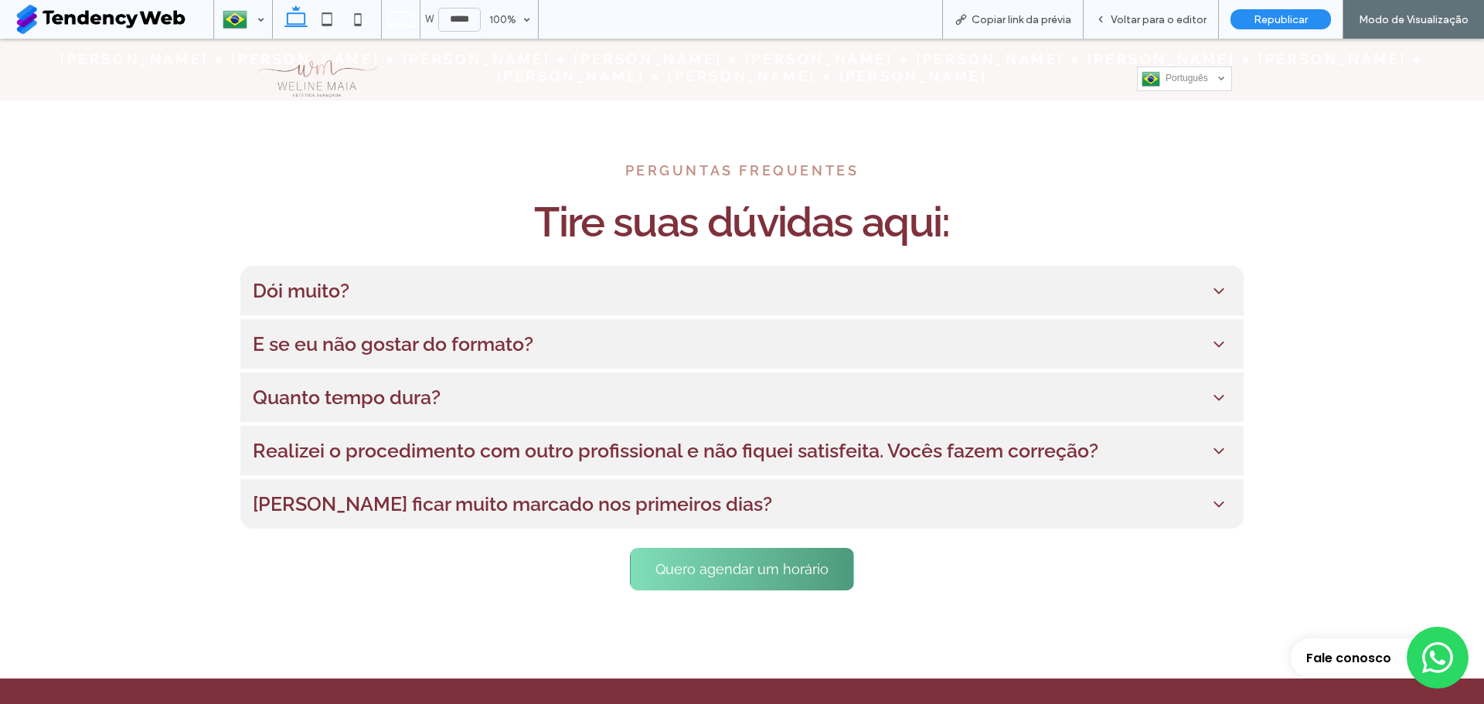
type input "******"
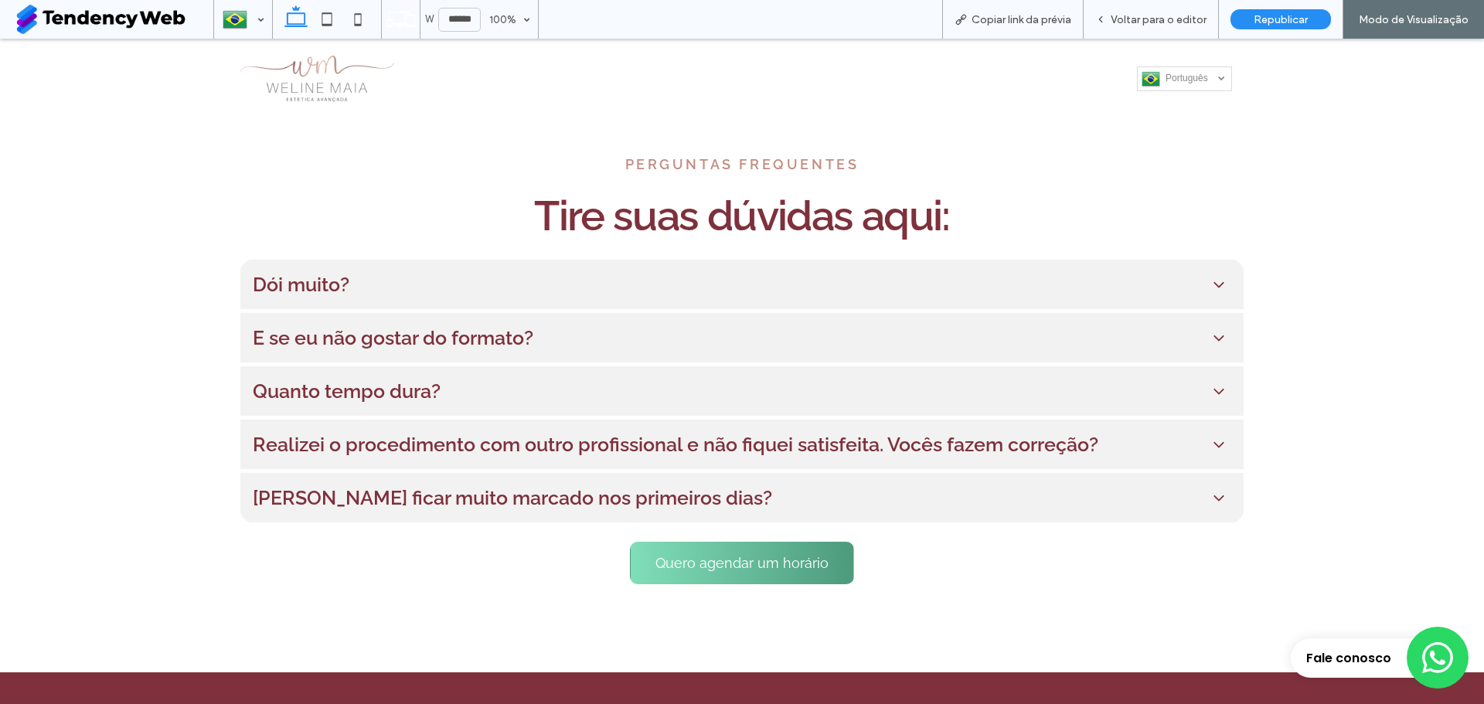
scroll to position [0, 0]
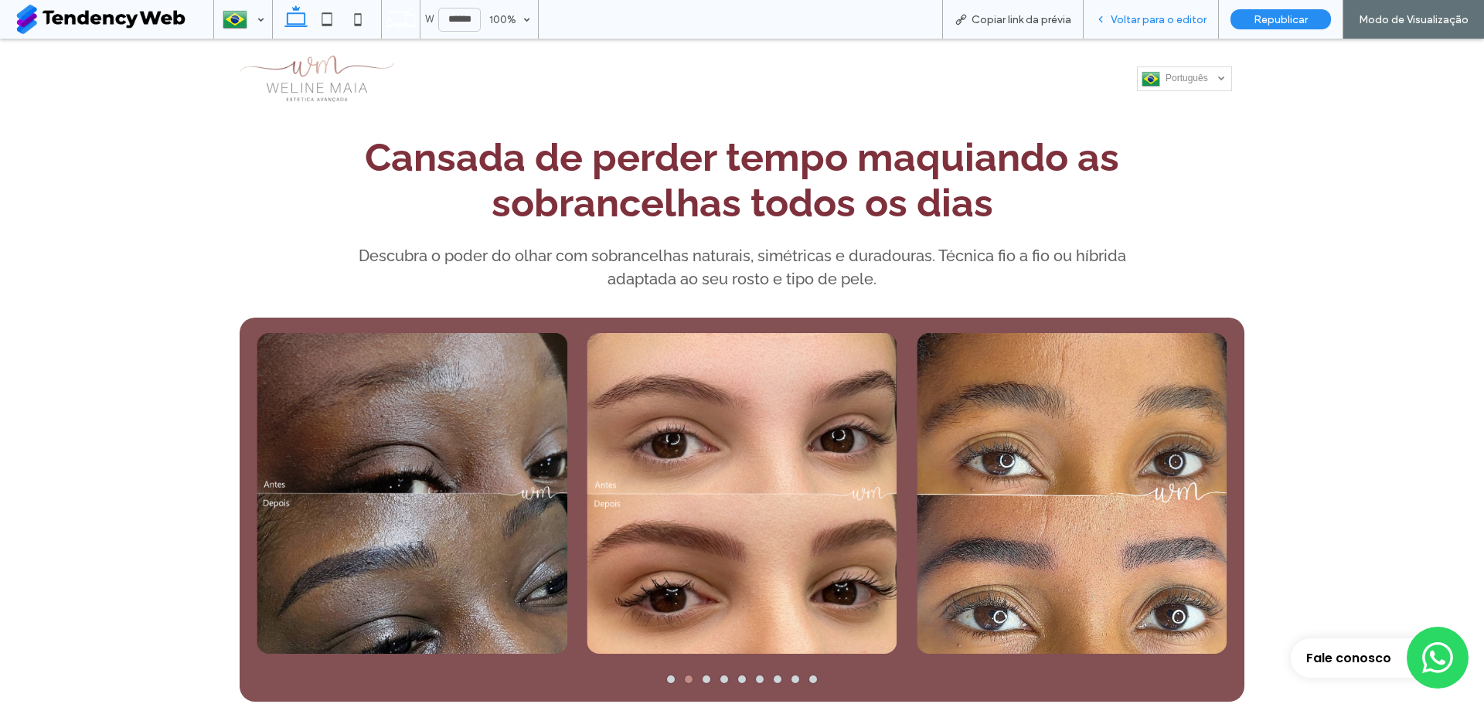
click at [1135, 17] on span "Voltar para o editor" at bounding box center [1158, 19] width 96 height 13
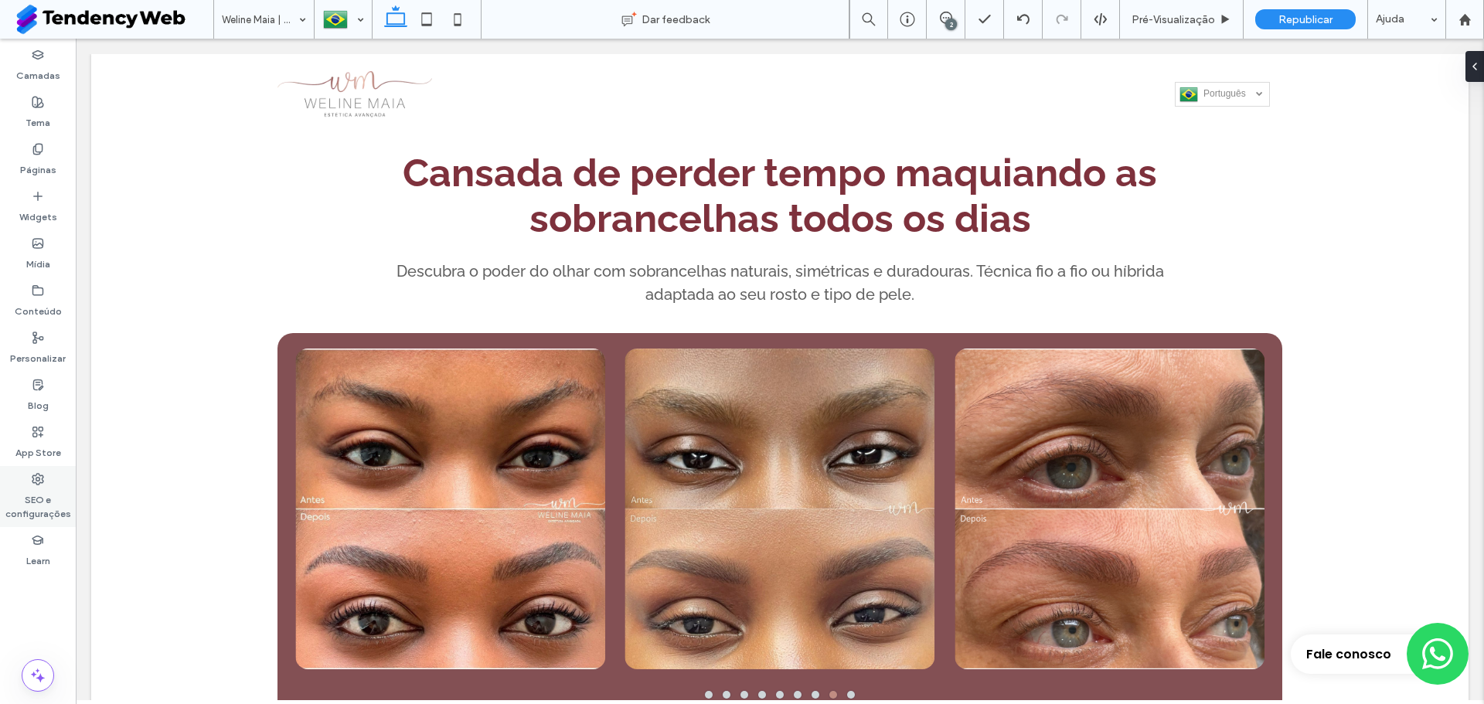
click at [40, 513] on label "SEO e configurações" at bounding box center [38, 503] width 76 height 36
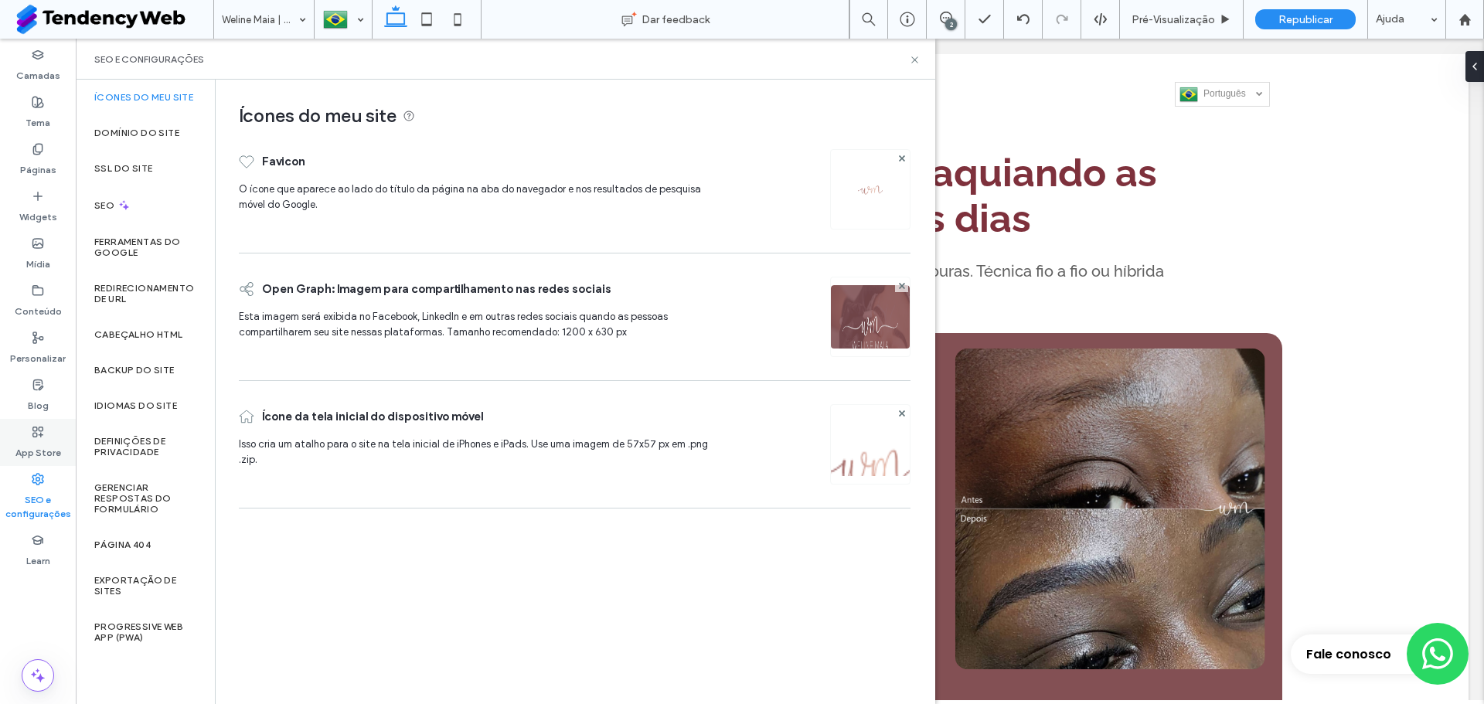
click at [46, 434] on div "App Store" at bounding box center [38, 442] width 76 height 47
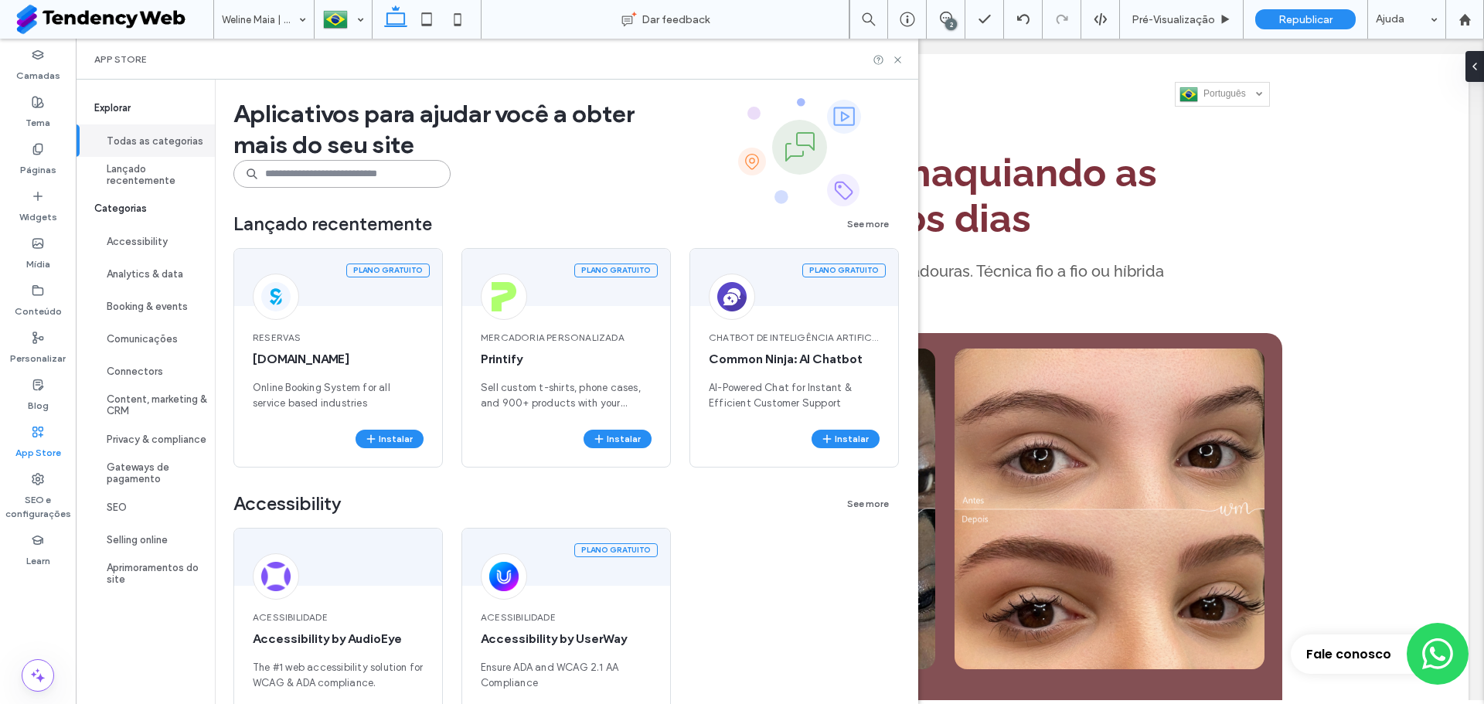
click at [350, 182] on input at bounding box center [341, 174] width 217 height 28
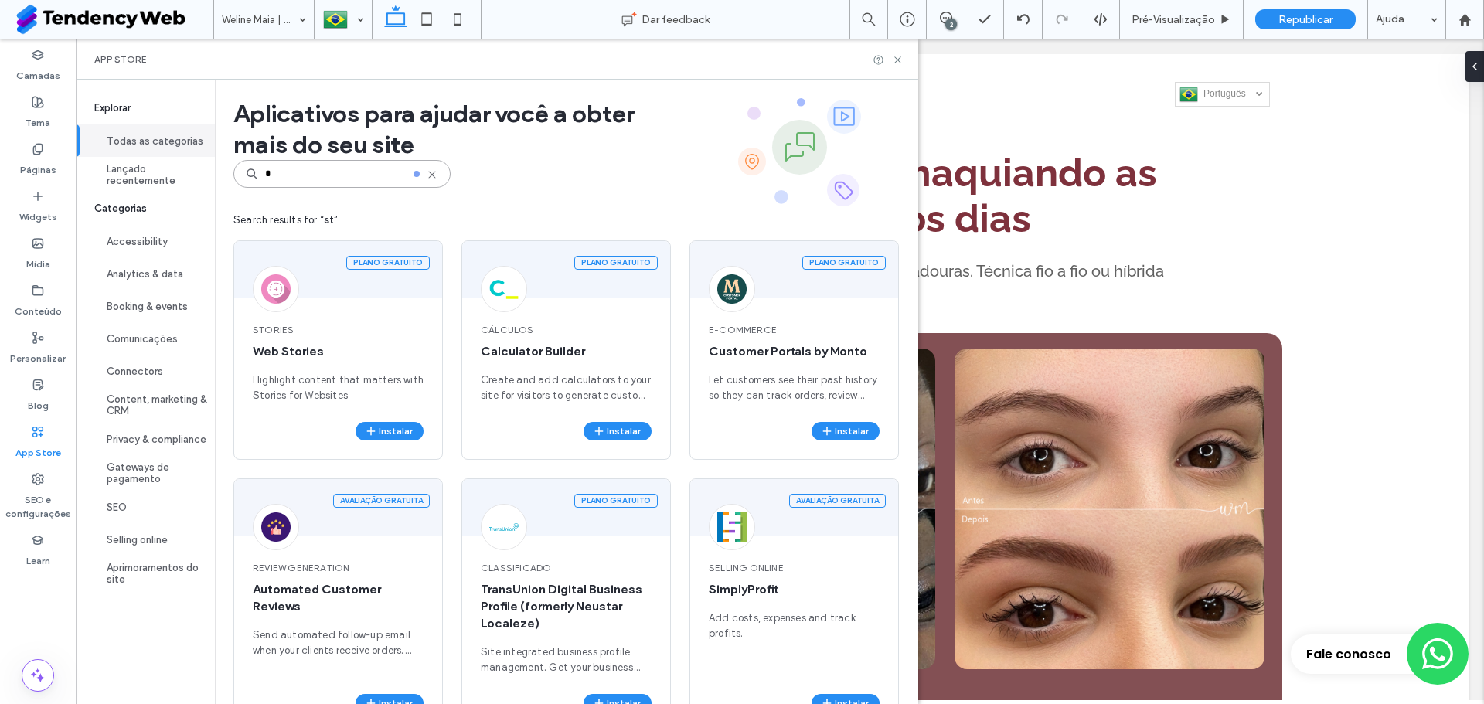
type input "*"
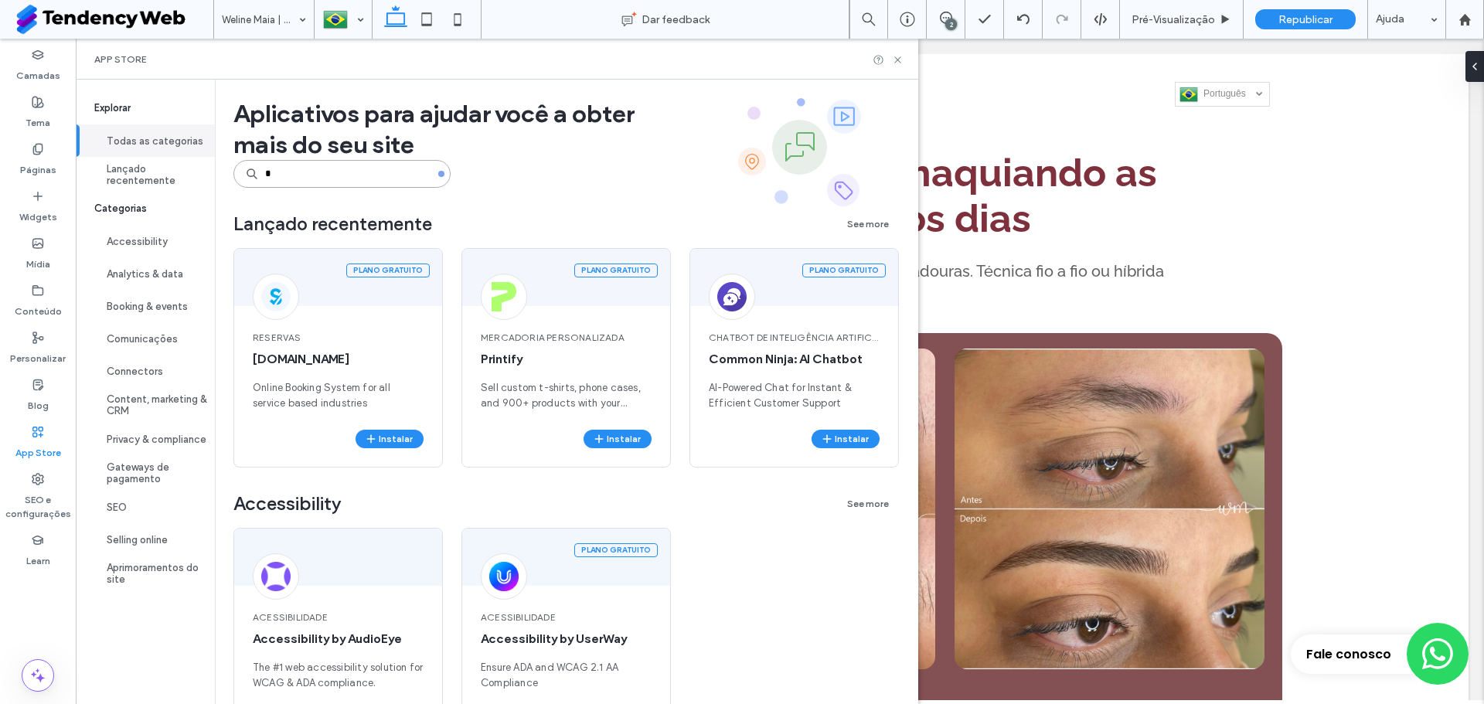
type input "*"
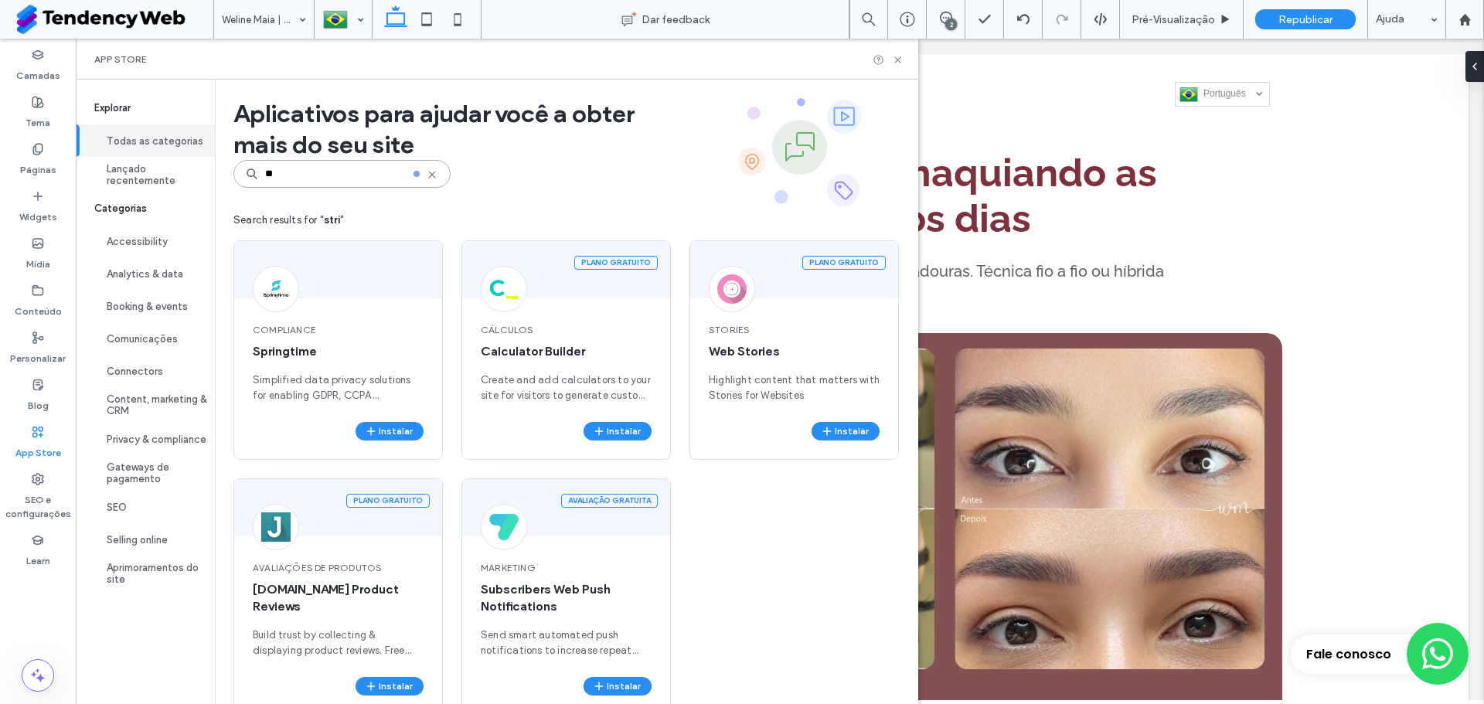
type input "*"
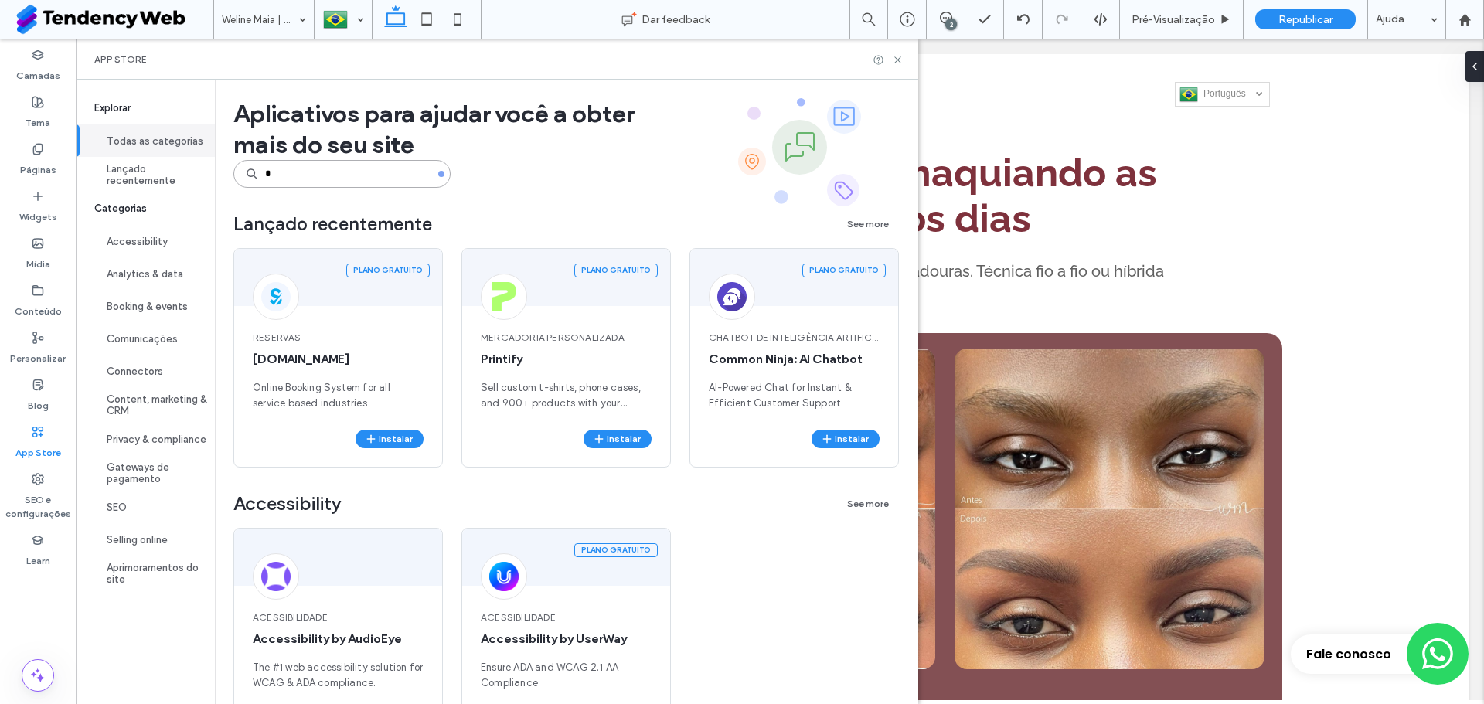
type input "*"
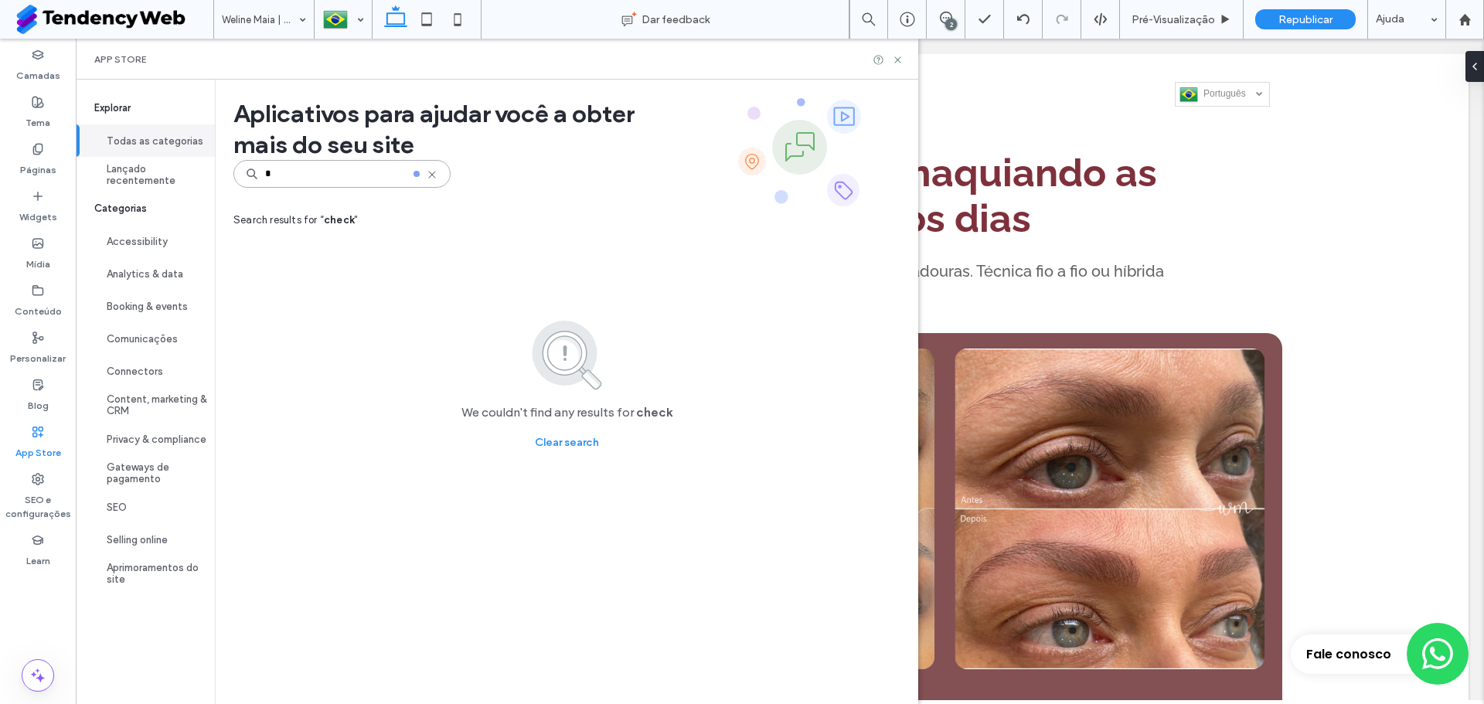
type input "*"
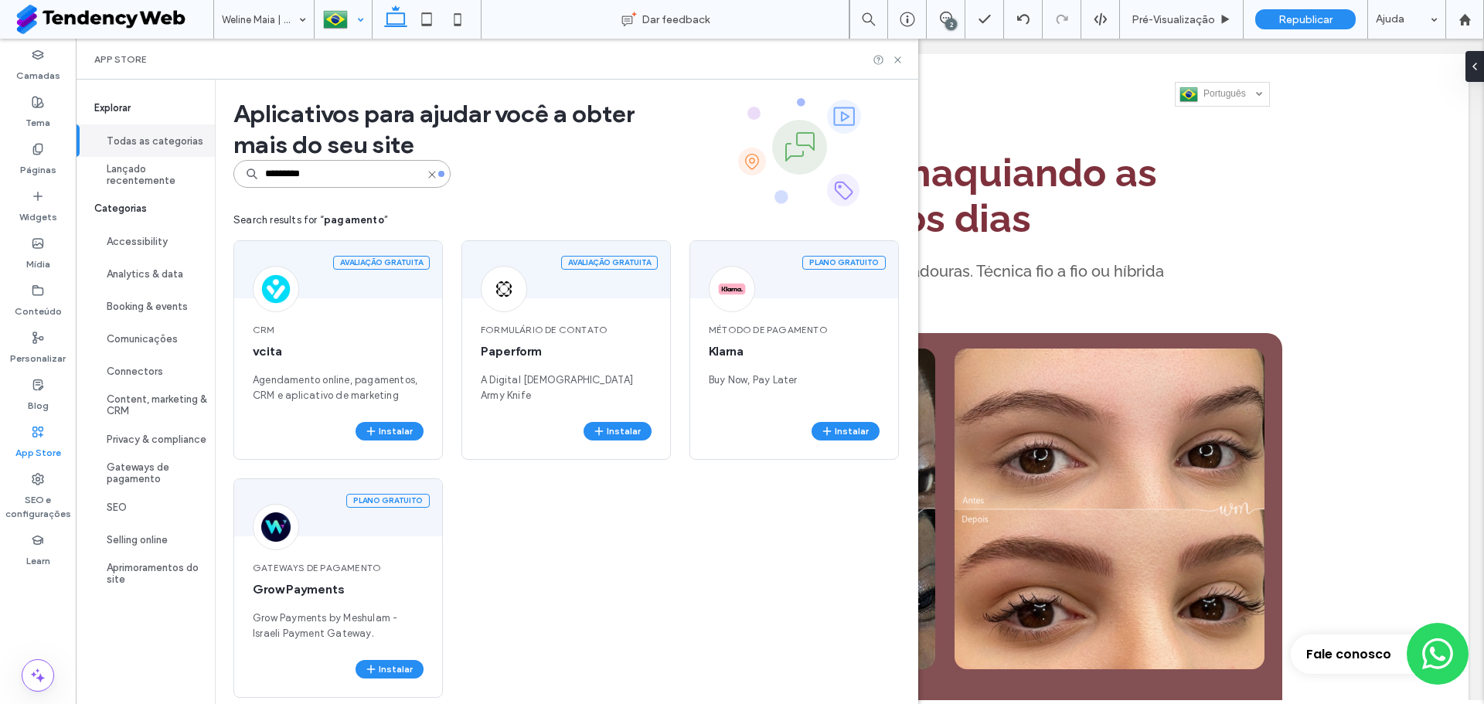
type input "*********"
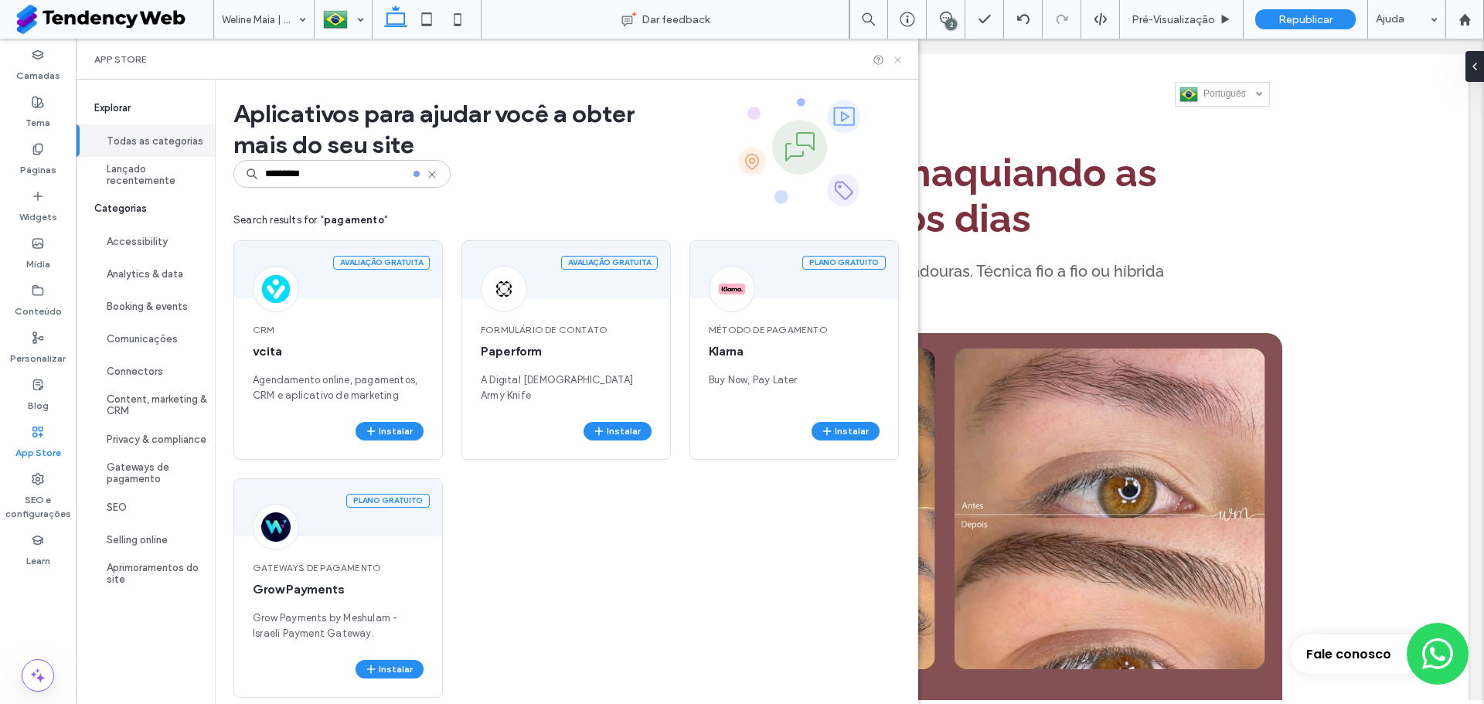
click at [900, 58] on use at bounding box center [897, 59] width 6 height 6
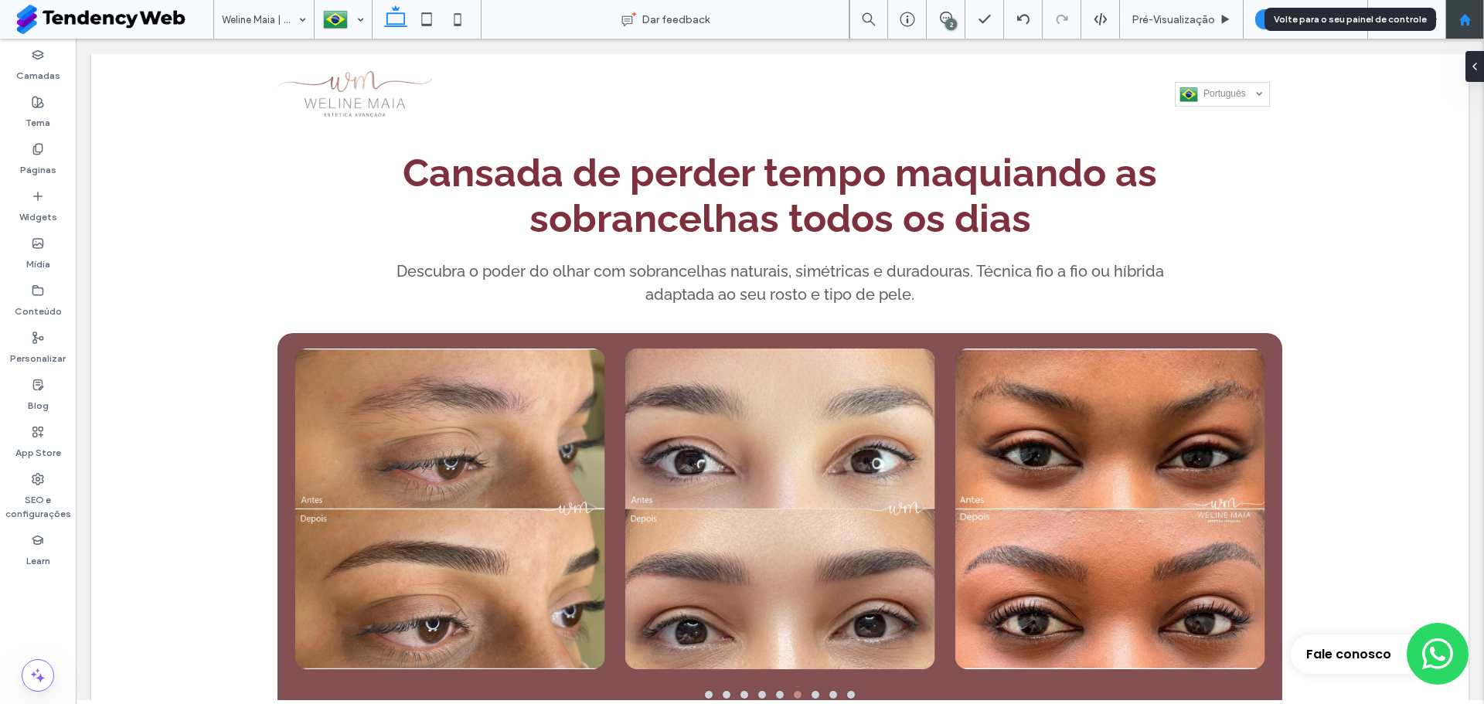
click at [1468, 31] on div at bounding box center [1464, 19] width 39 height 39
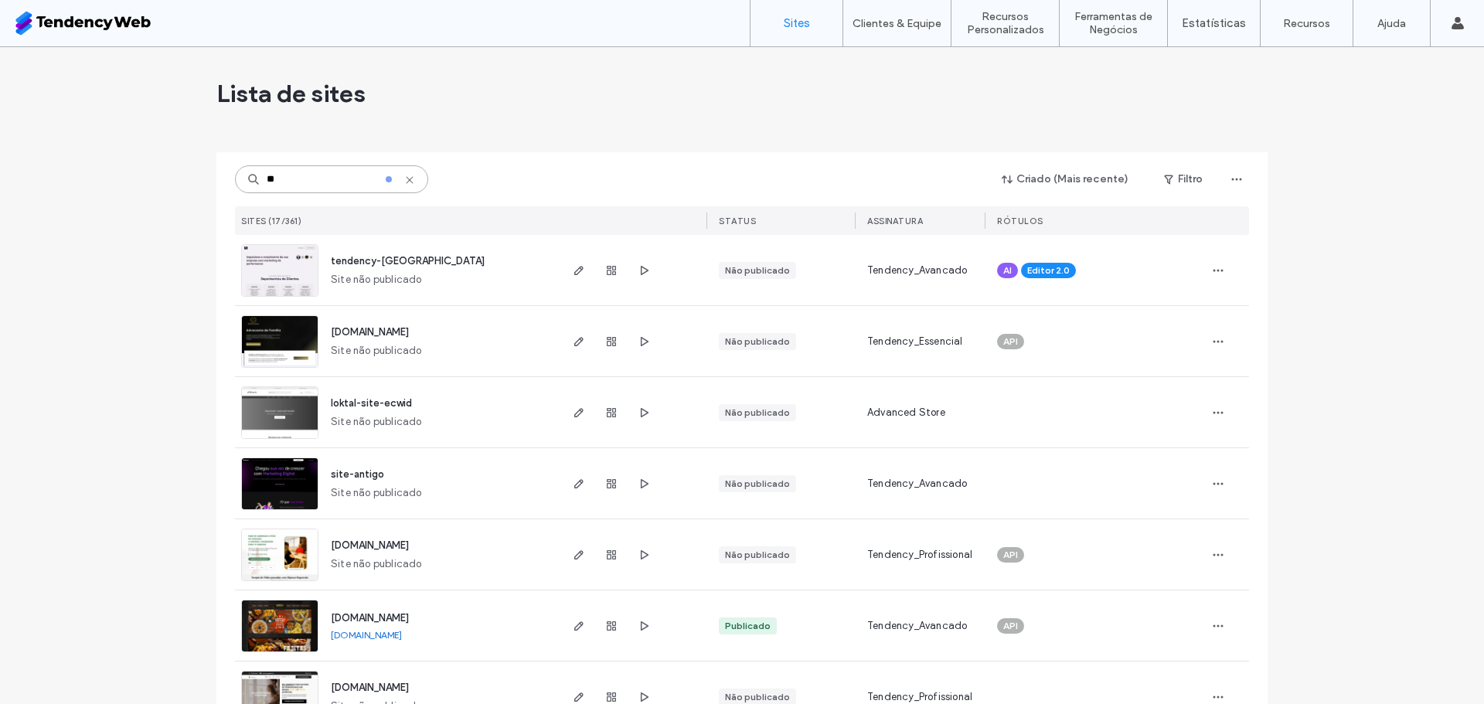
click at [325, 182] on input "**" at bounding box center [331, 179] width 193 height 28
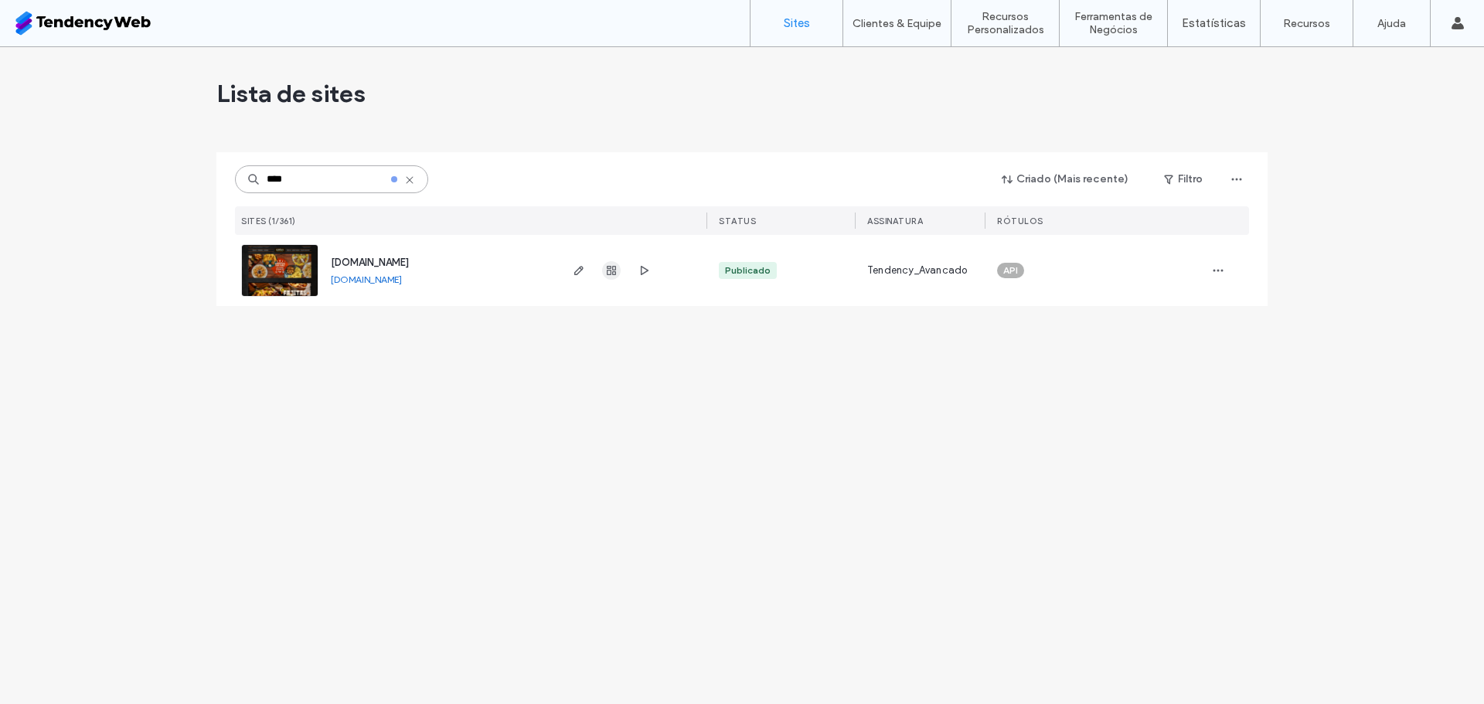
type input "****"
click at [607, 270] on use "button" at bounding box center [611, 270] width 9 height 9
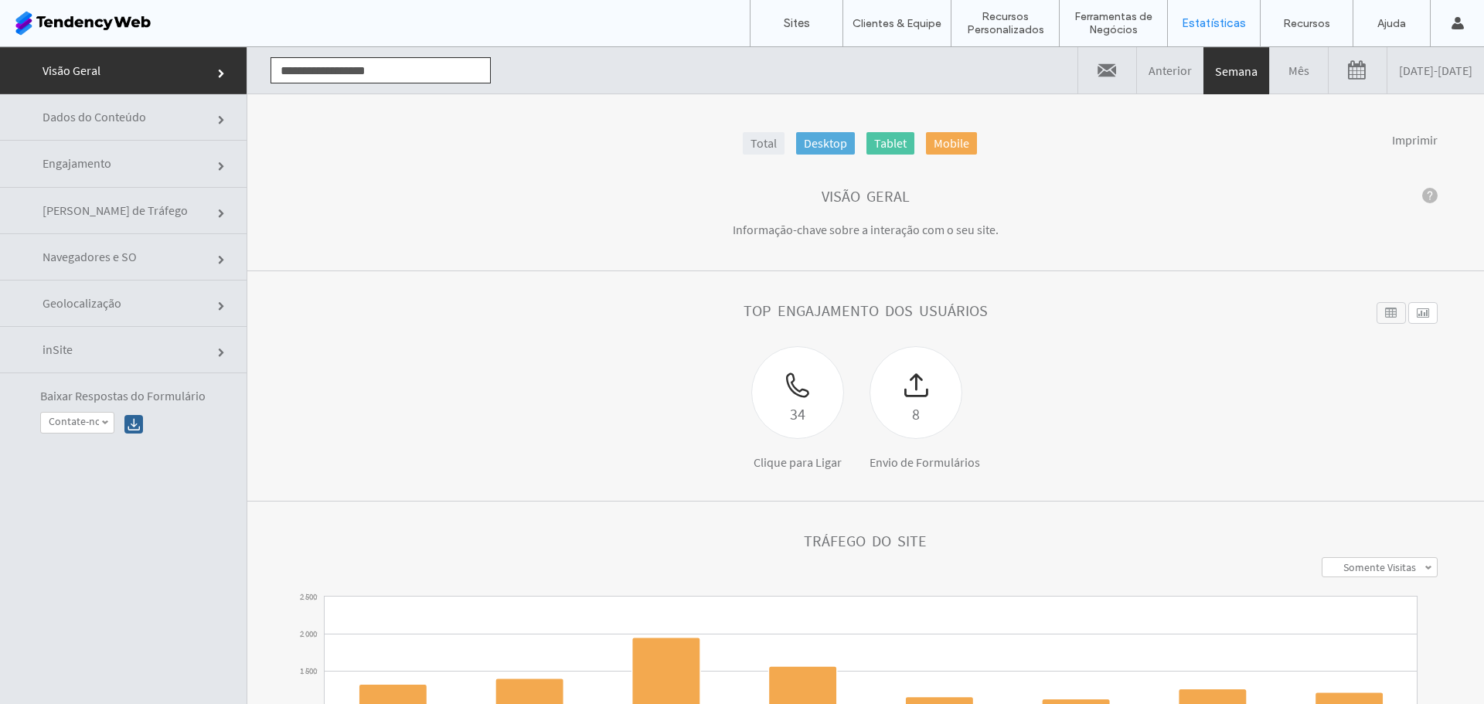
click at [143, 218] on link "Fontes de Tráfego" at bounding box center [123, 211] width 247 height 46
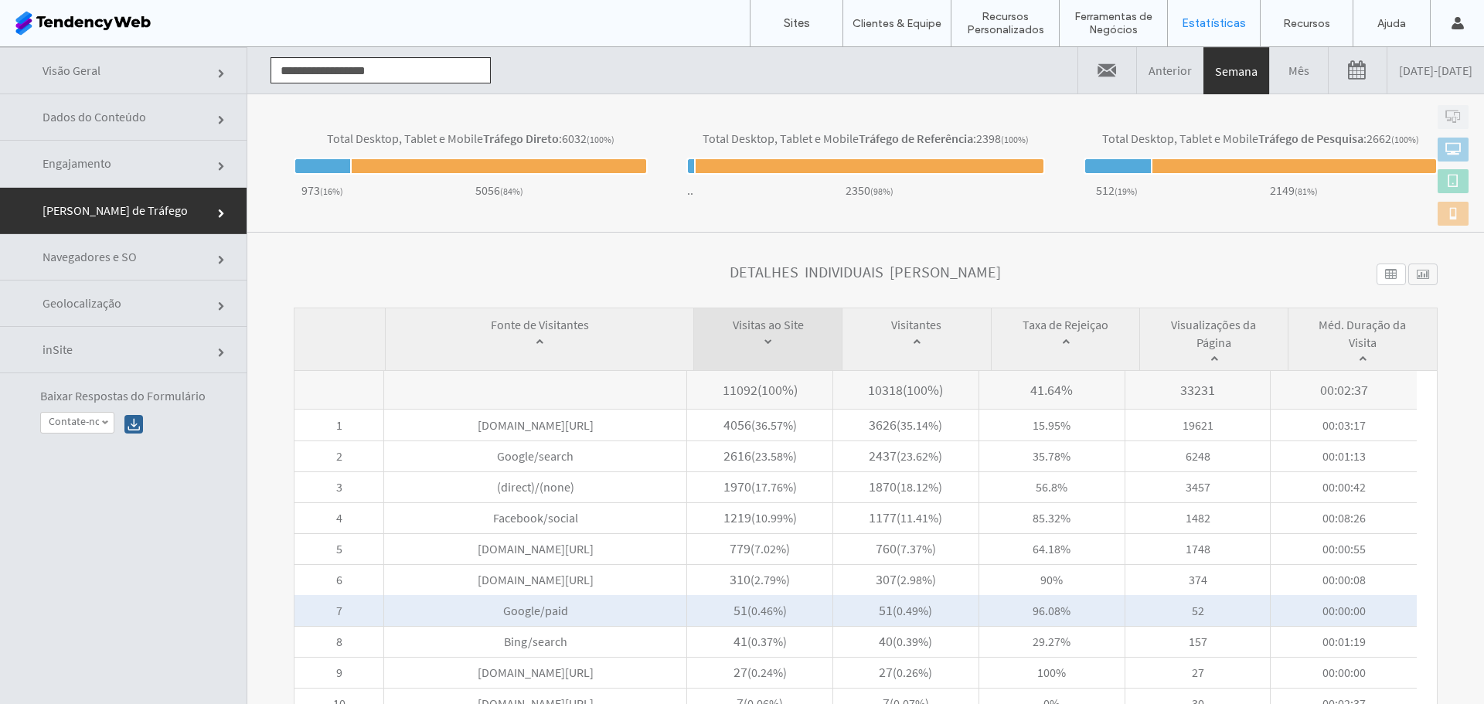
scroll to position [570, 0]
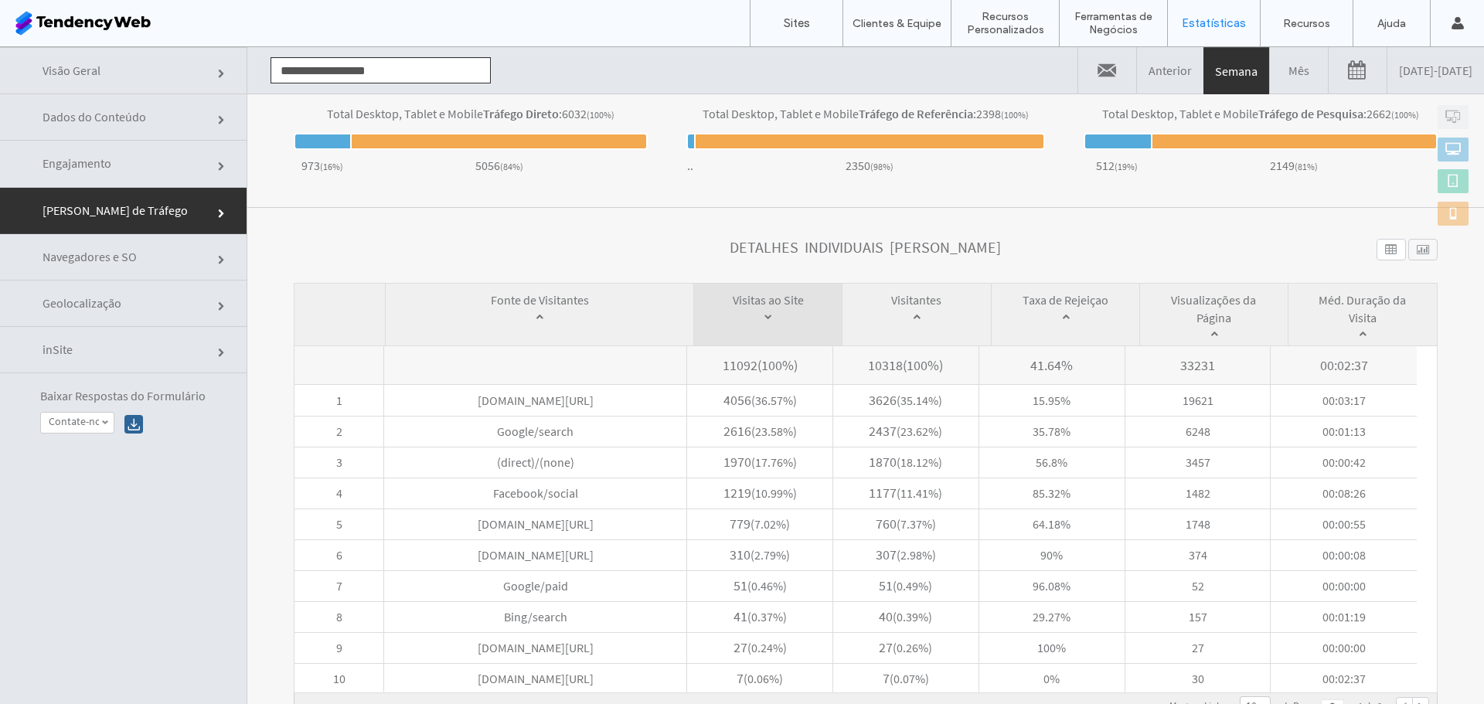
click at [105, 262] on span "Navegadores e SO" at bounding box center [90, 256] width 94 height 15
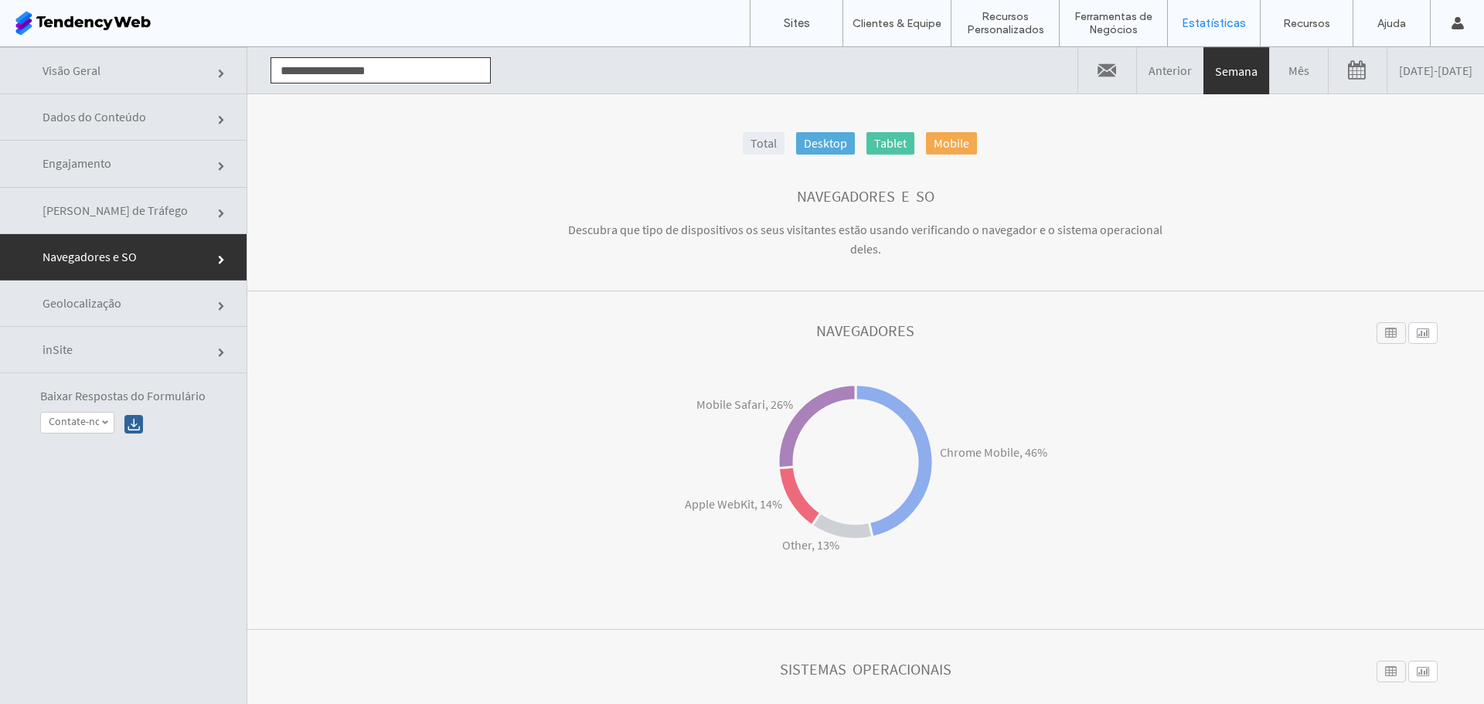
click at [113, 325] on link "Geolocalização" at bounding box center [123, 304] width 247 height 46
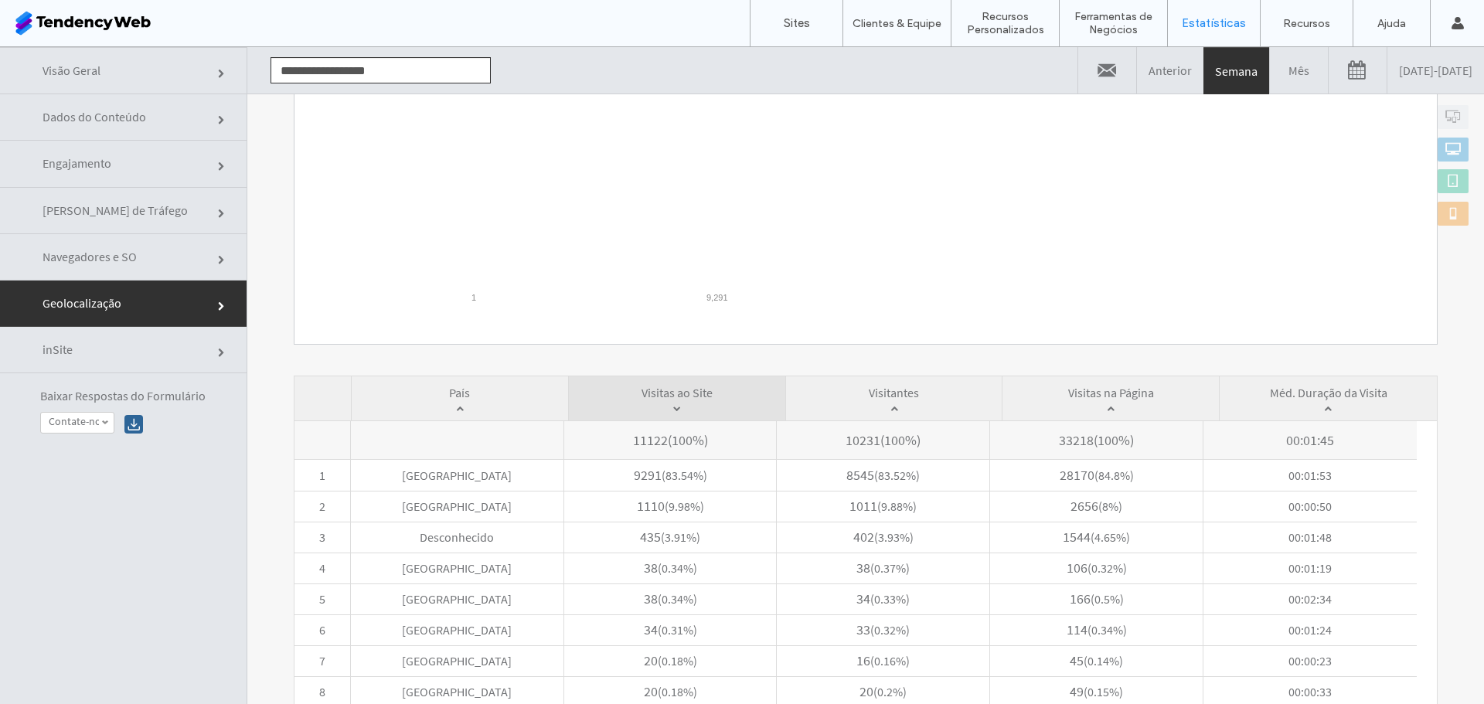
scroll to position [340, 0]
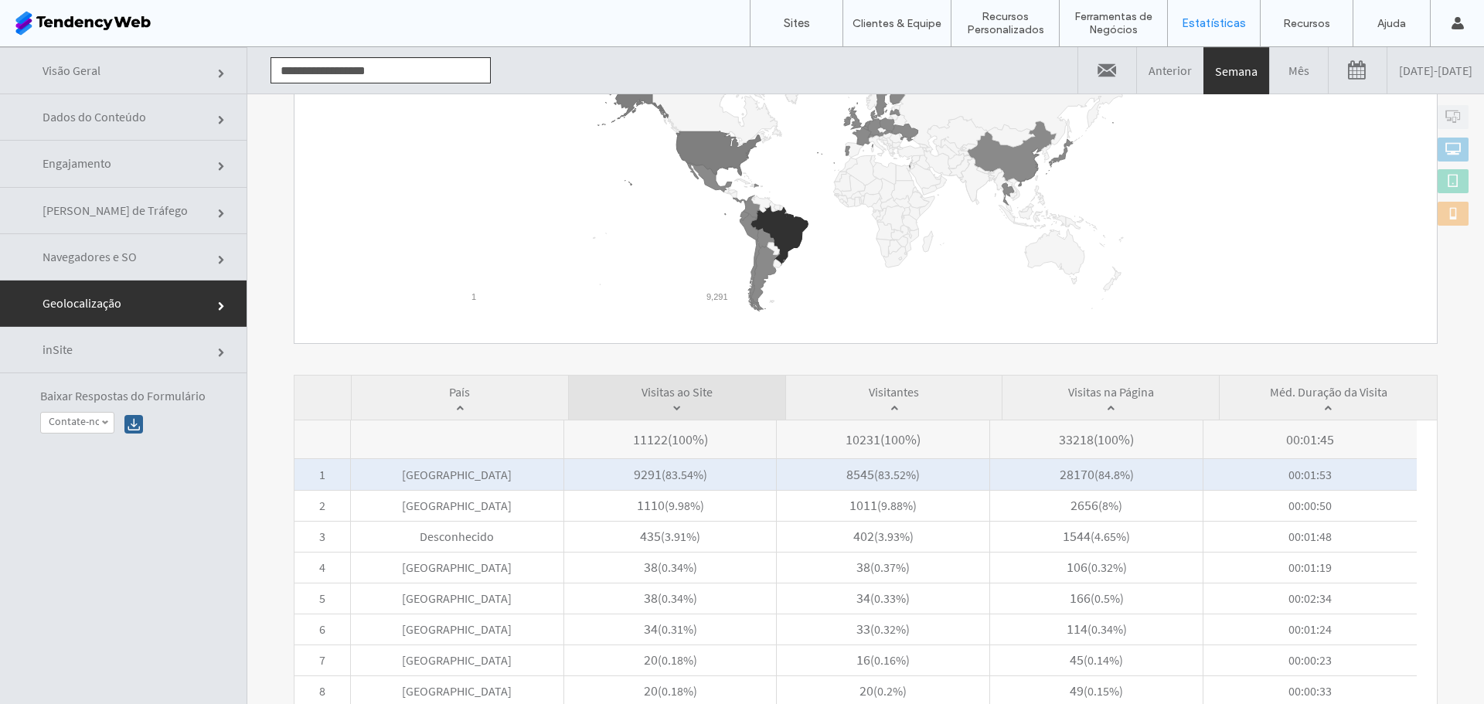
click at [483, 486] on span "Brasil" at bounding box center [457, 474] width 213 height 31
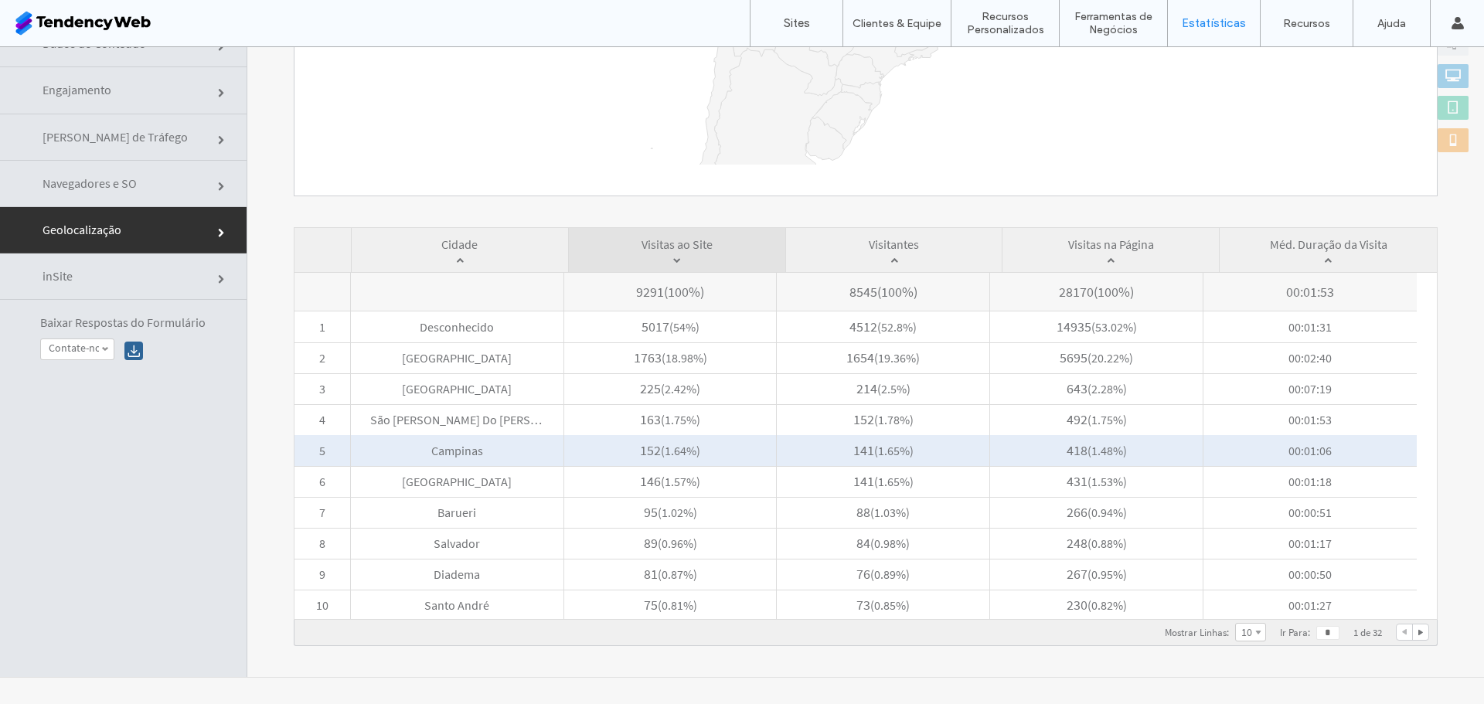
scroll to position [0, 0]
